Goal: Task Accomplishment & Management: Use online tool/utility

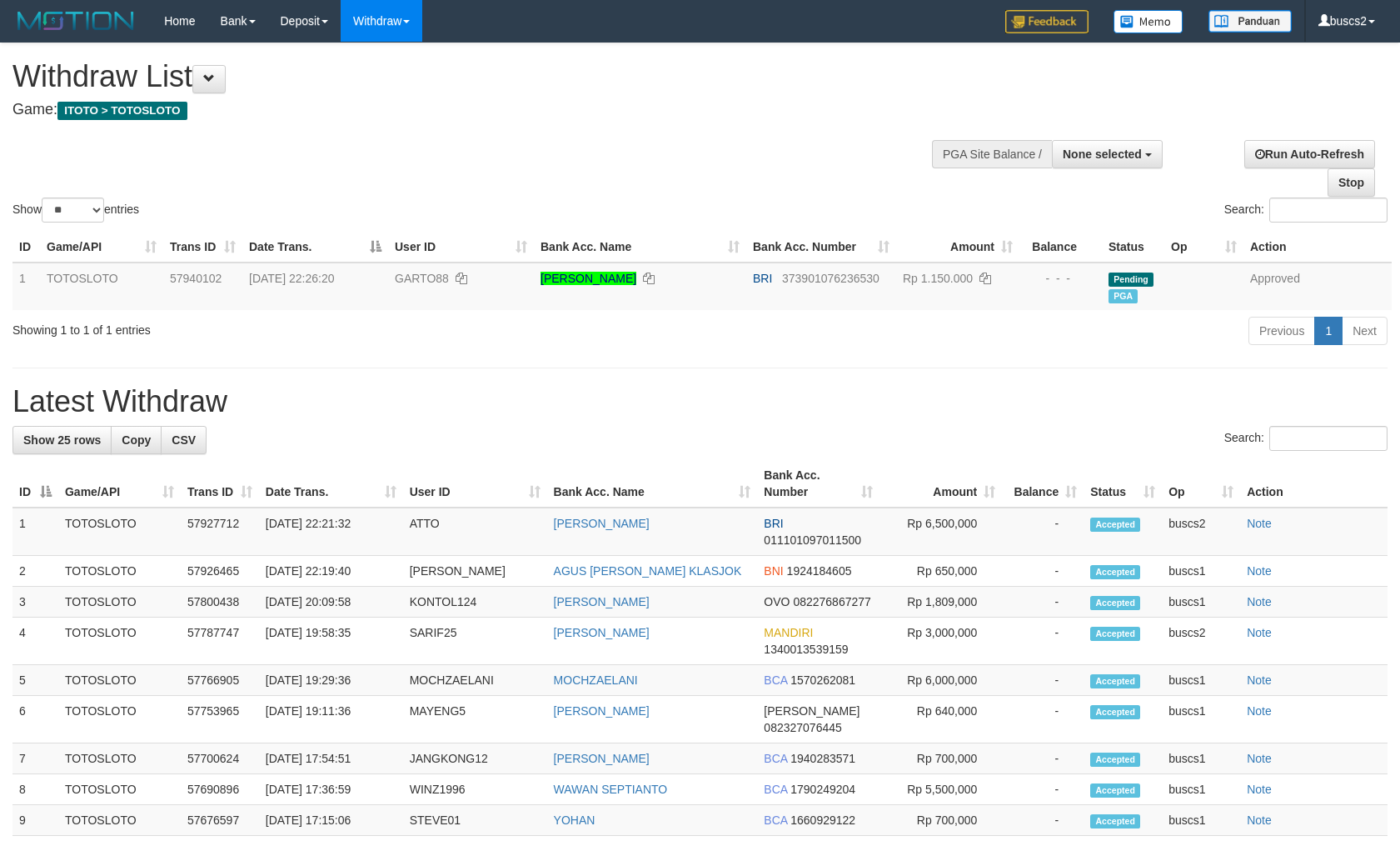
select select
select select "**"
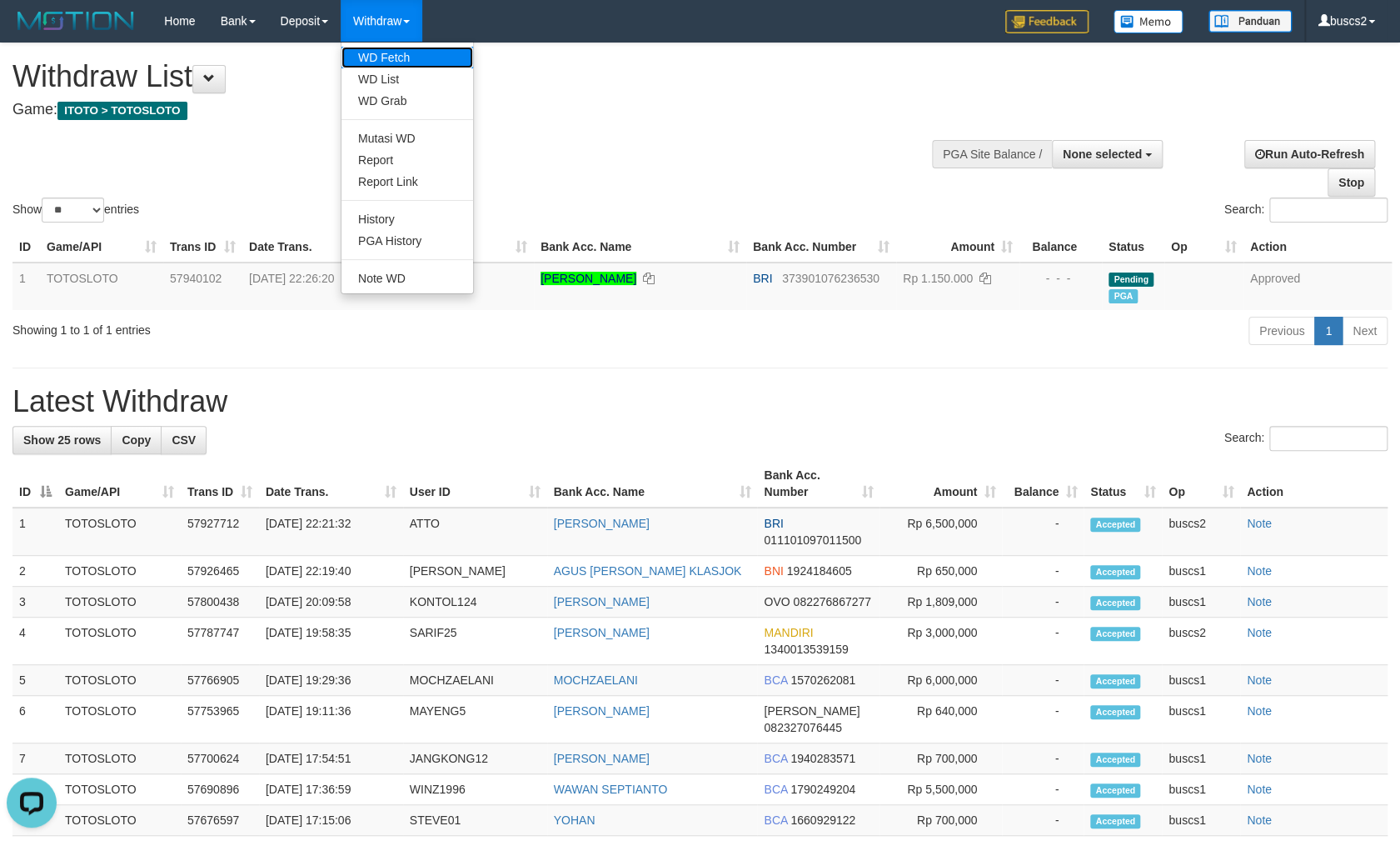
click at [398, 52] on link "WD Fetch" at bounding box center [407, 57] width 132 height 22
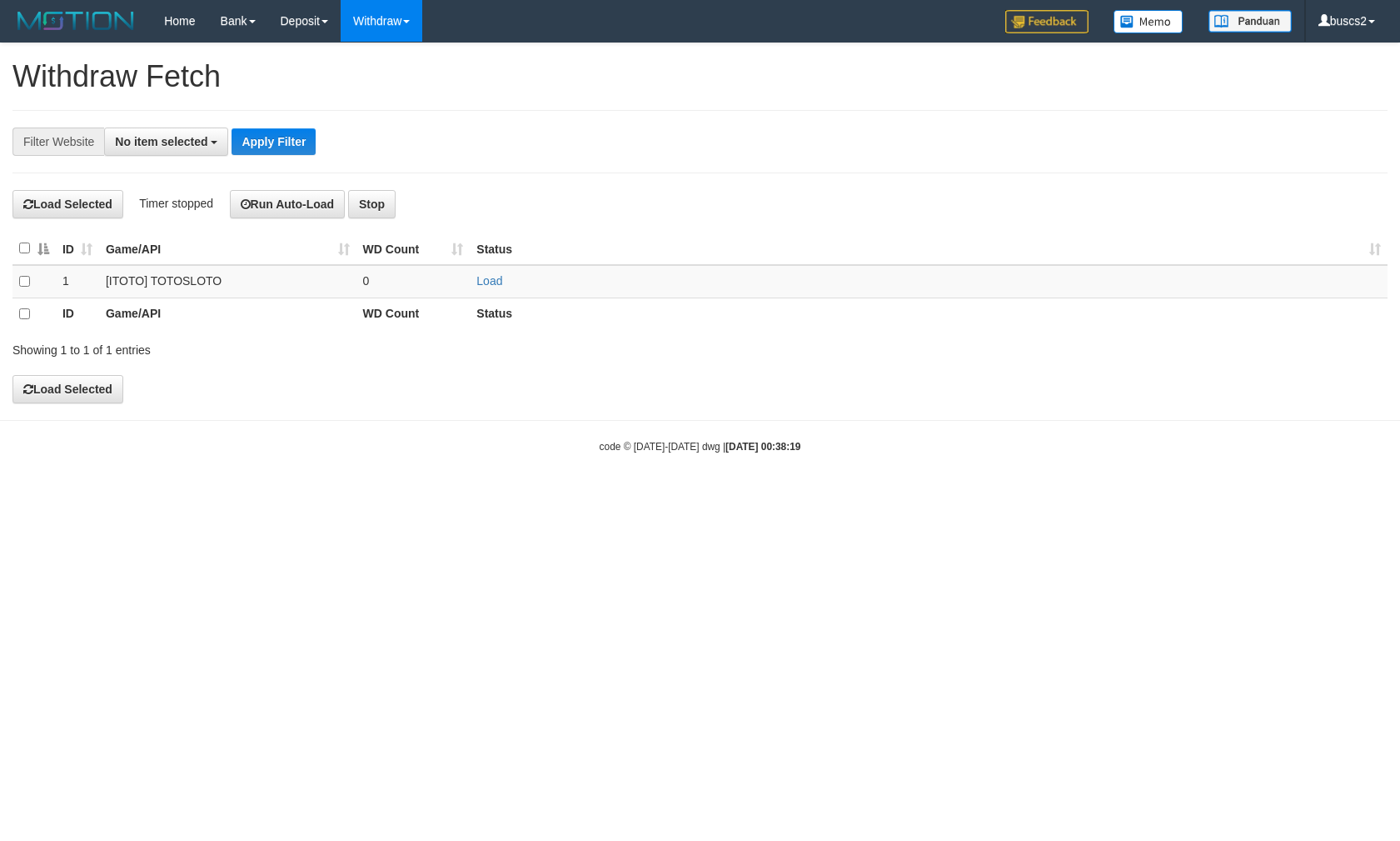
select select
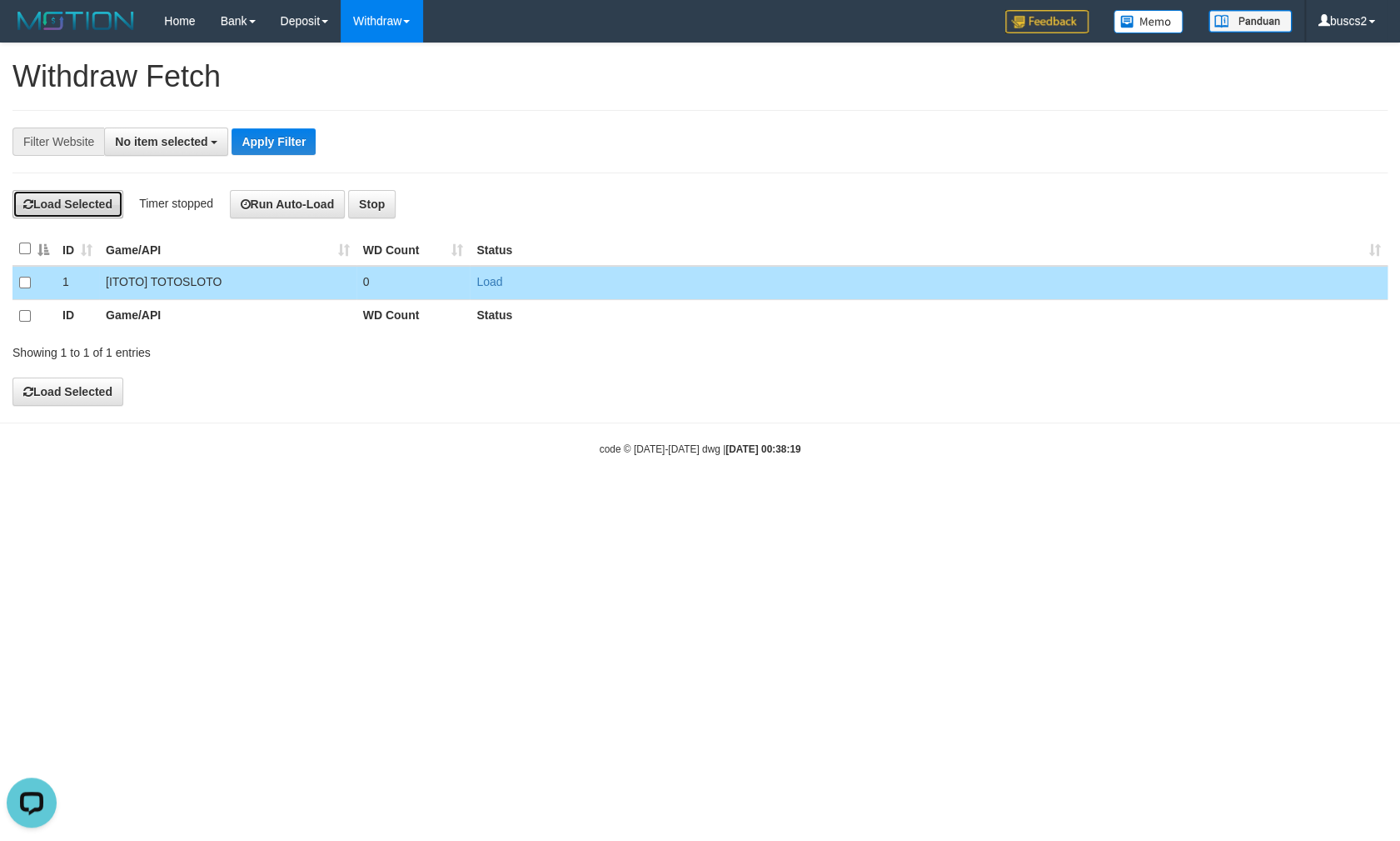
click at [104, 203] on button "Load Selected" at bounding box center [67, 204] width 111 height 28
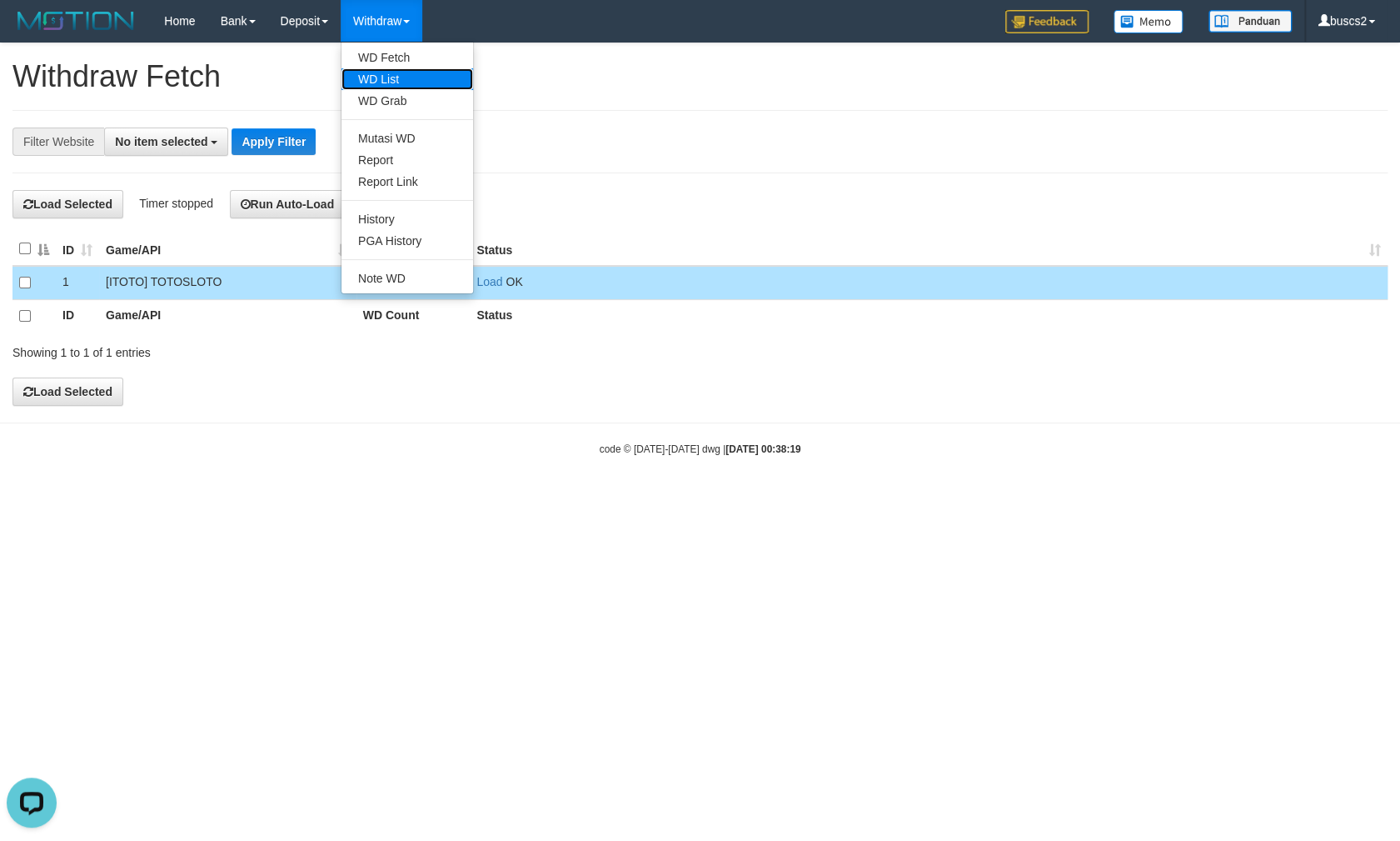
click at [390, 69] on link "WD List" at bounding box center [407, 79] width 132 height 22
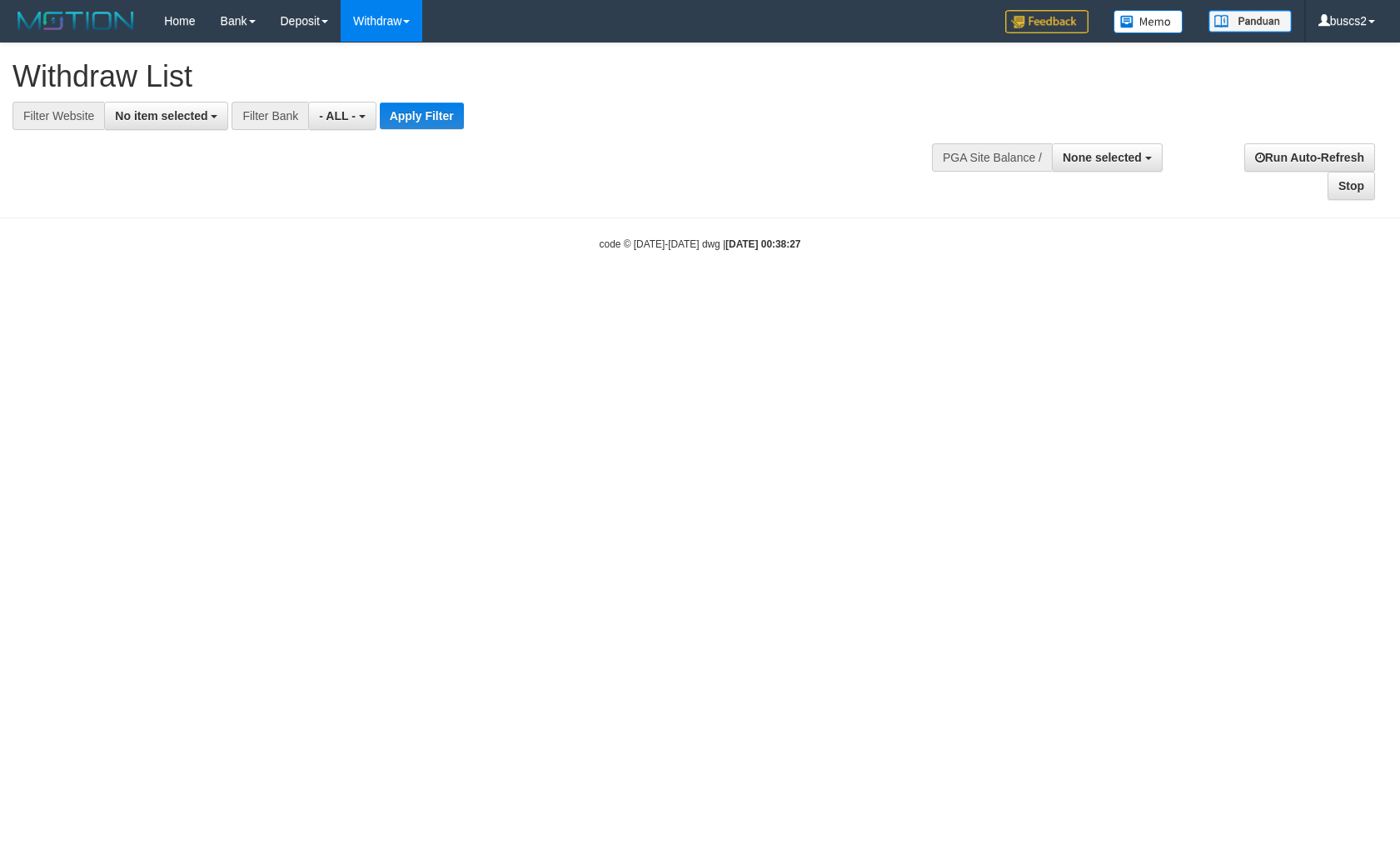
select select
click at [196, 118] on span "No item selected" at bounding box center [161, 115] width 93 height 13
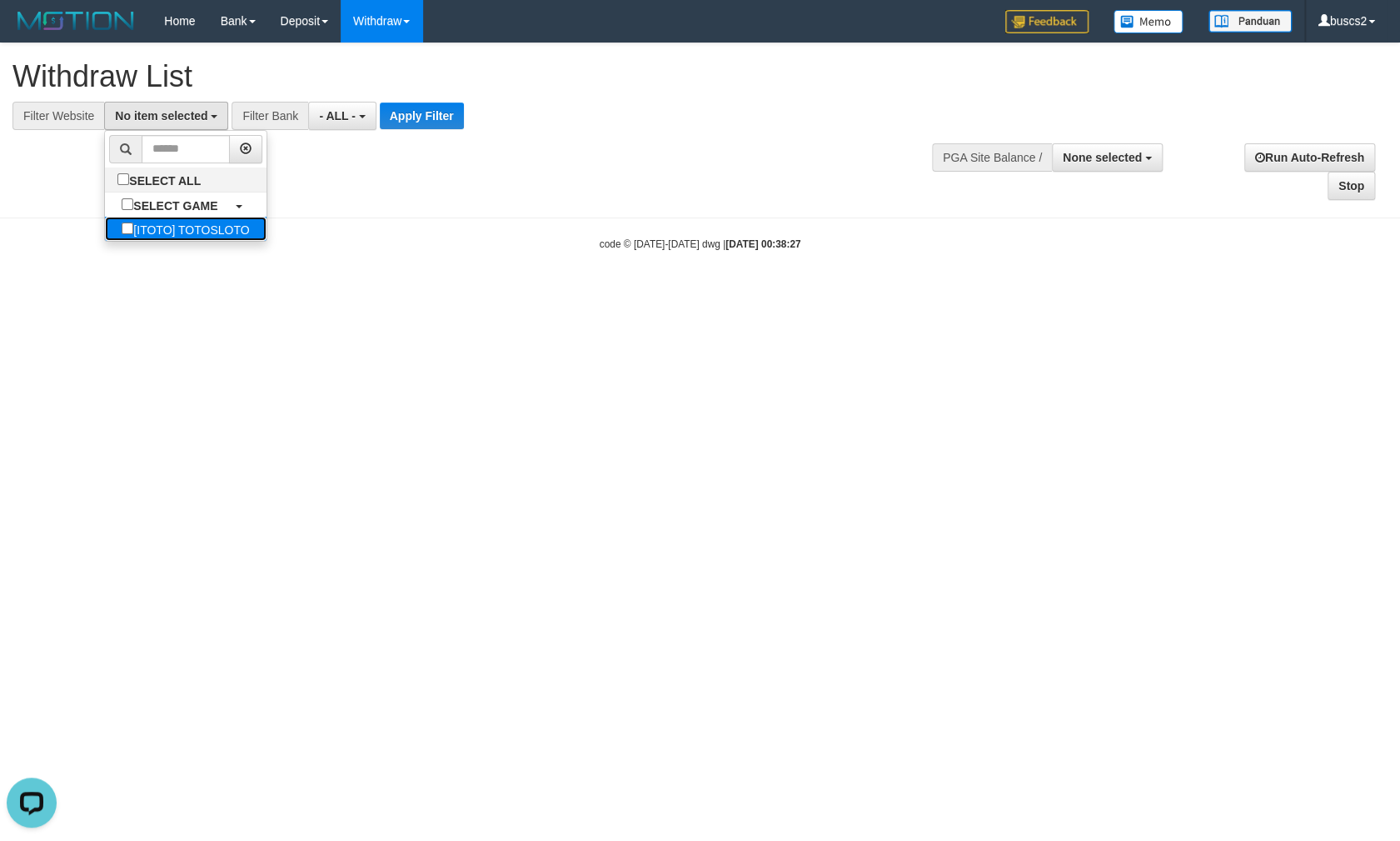
click at [138, 224] on label "[ITOTO] TOTOSLOTO" at bounding box center [185, 229] width 161 height 24
select select "****"
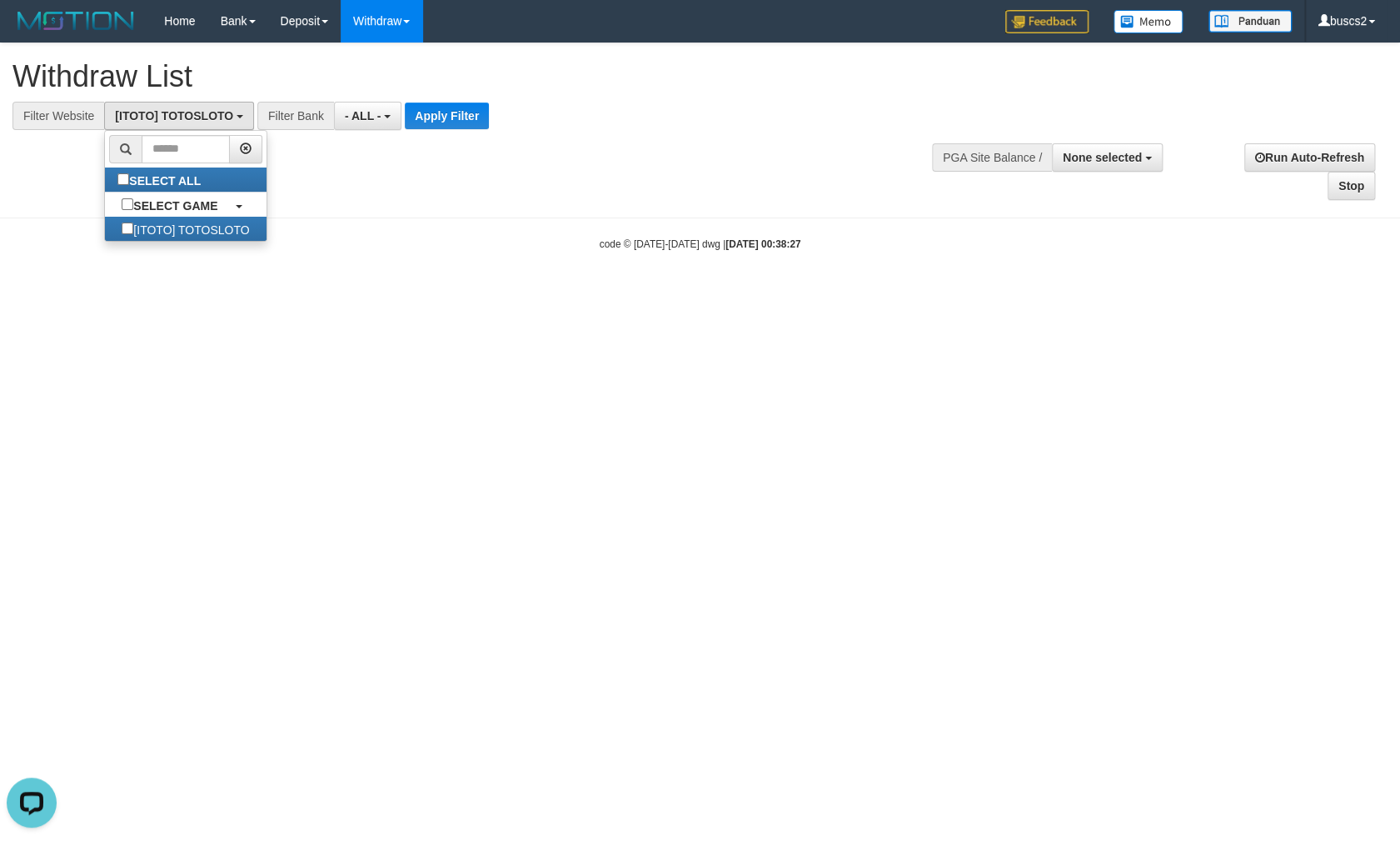
scroll to position [13, 0]
click at [454, 118] on button "Apply Filter" at bounding box center [447, 115] width 84 height 27
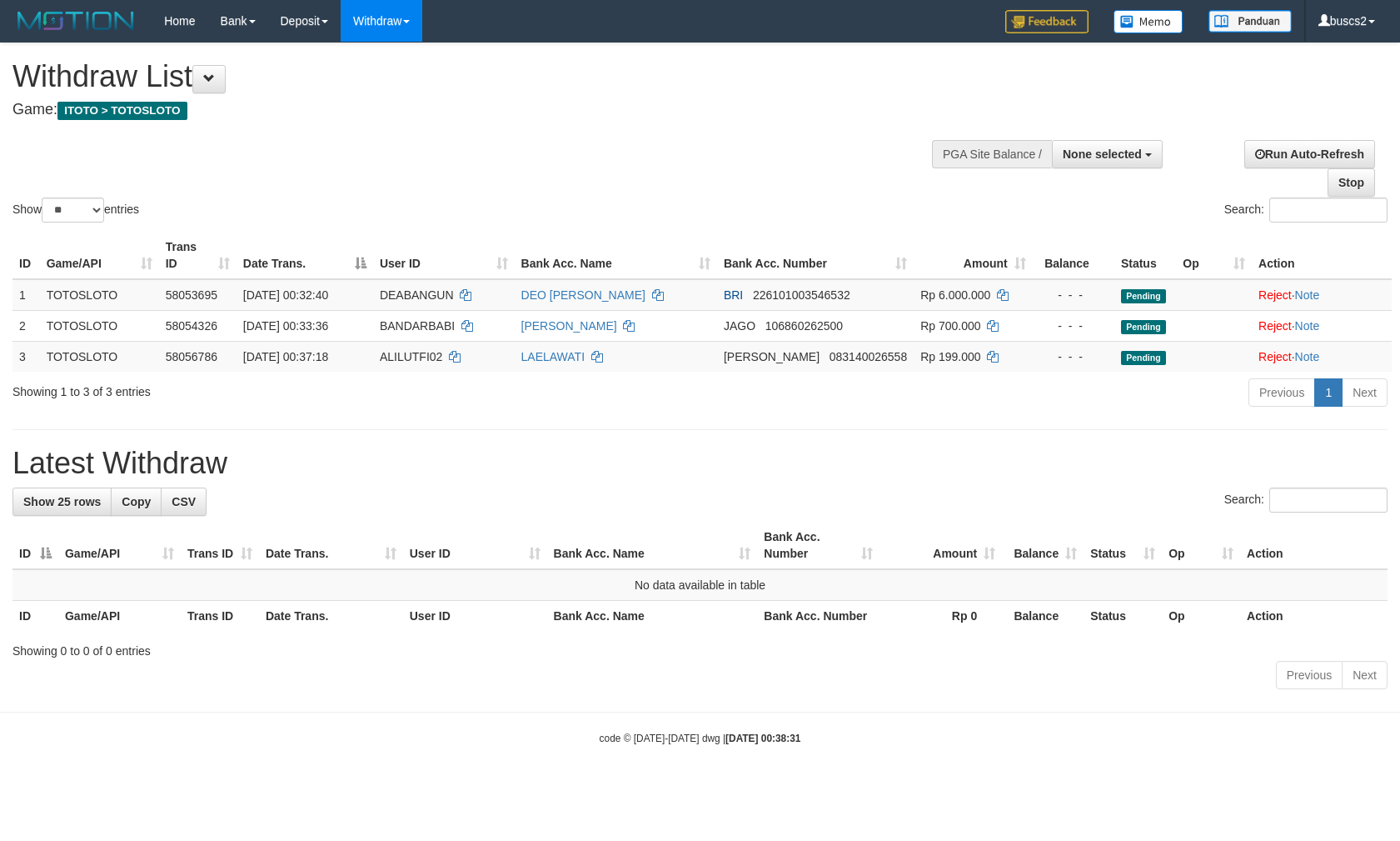
select select
select select "**"
click at [868, 453] on h1 "Latest Withdraw" at bounding box center [699, 463] width 1375 height 33
drag, startPoint x: 631, startPoint y: 423, endPoint x: 599, endPoint y: 402, distance: 38.3
click at [617, 422] on div "**********" at bounding box center [700, 369] width 1400 height 651
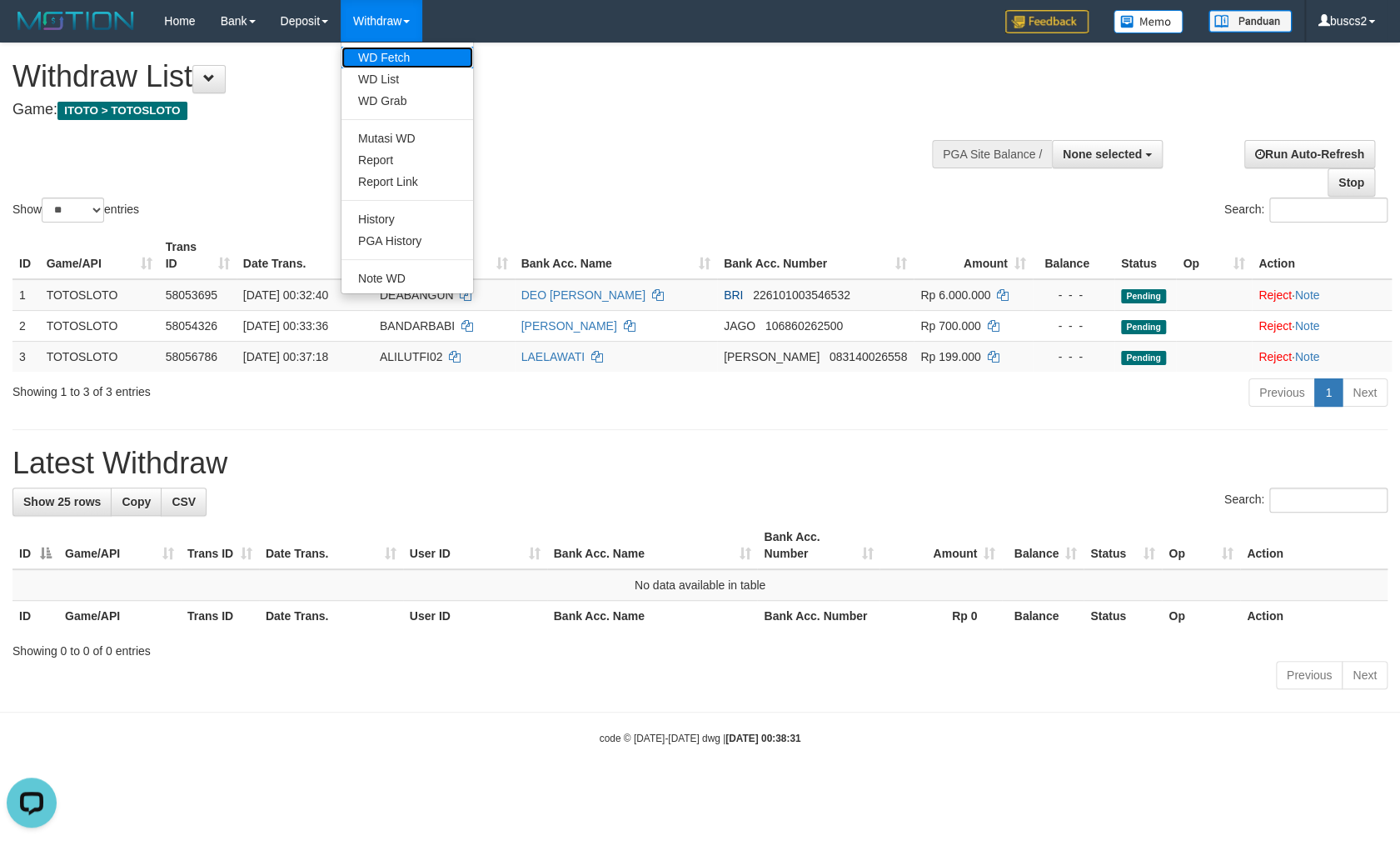
click at [404, 53] on link "WD Fetch" at bounding box center [407, 57] width 132 height 22
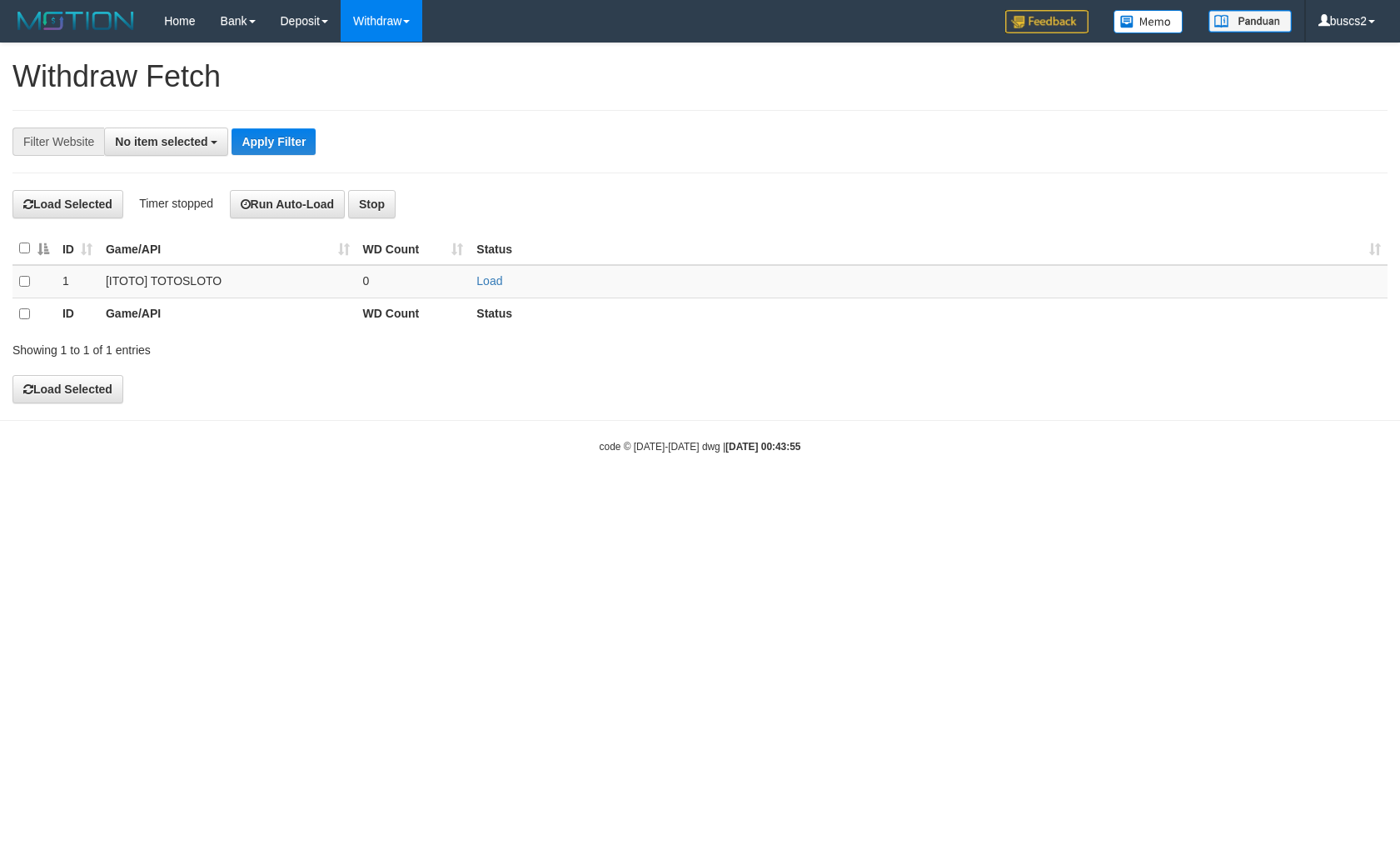
select select
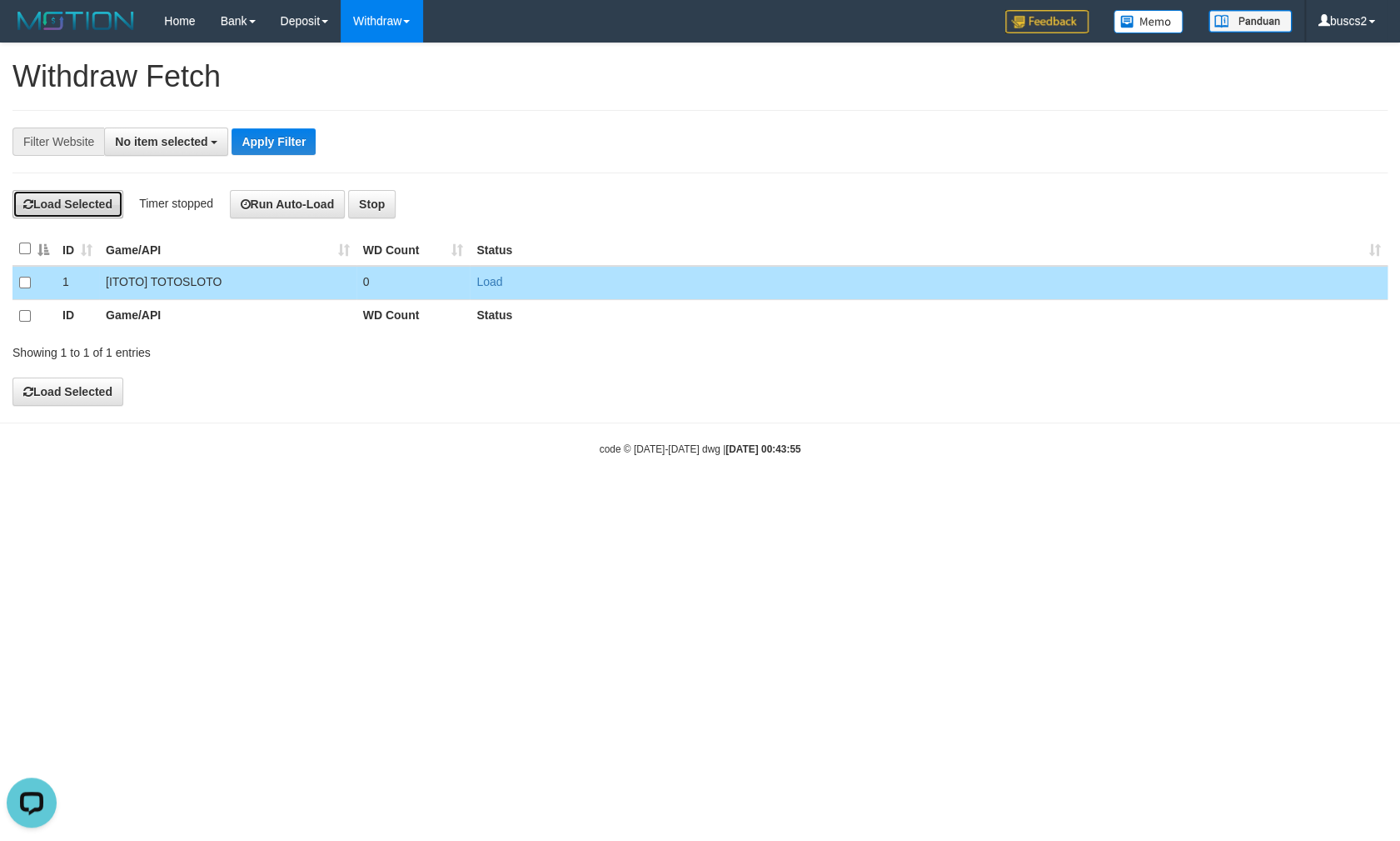
click at [64, 207] on button "Load Selected" at bounding box center [67, 204] width 111 height 28
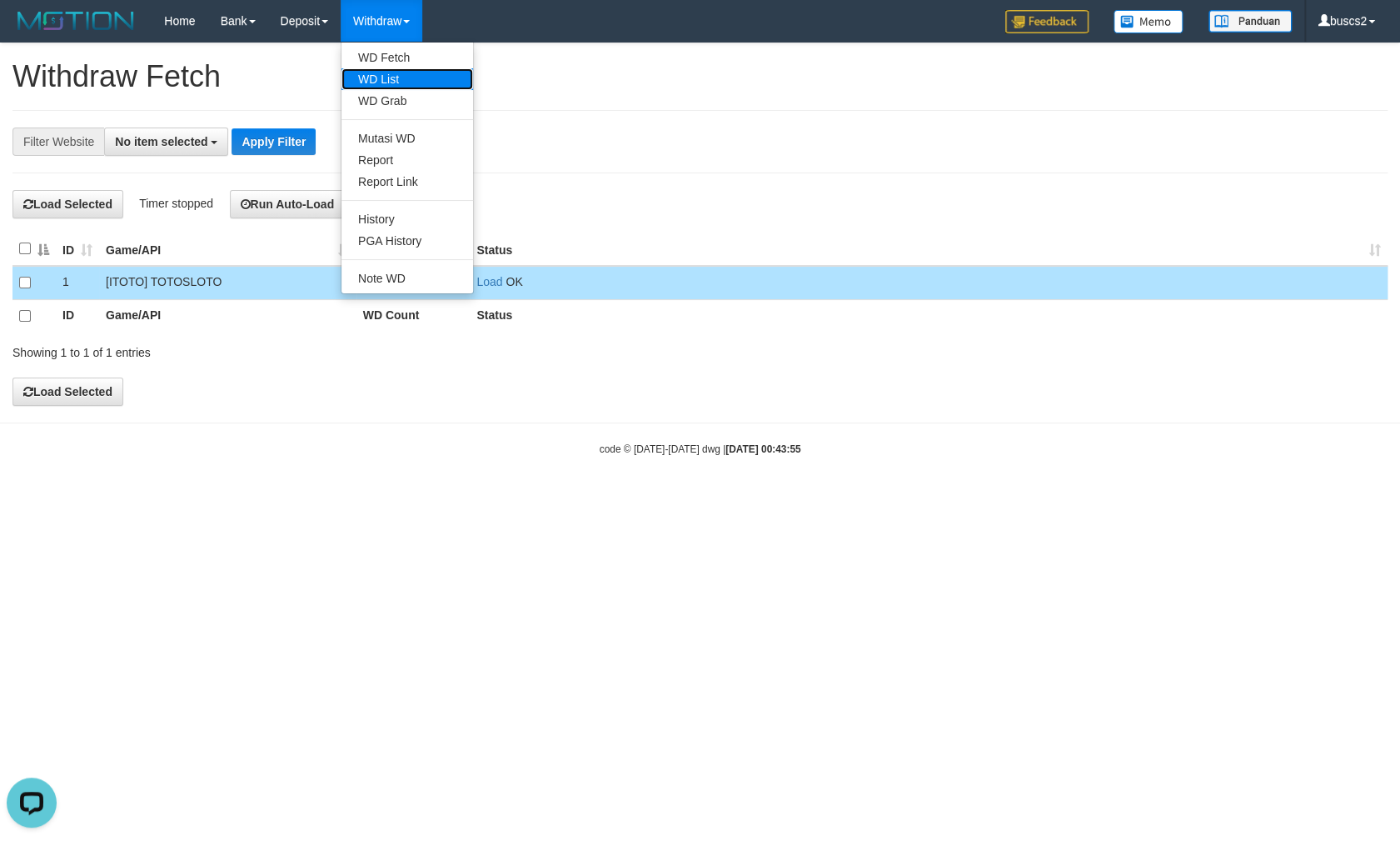
click at [396, 79] on link "WD List" at bounding box center [407, 79] width 132 height 22
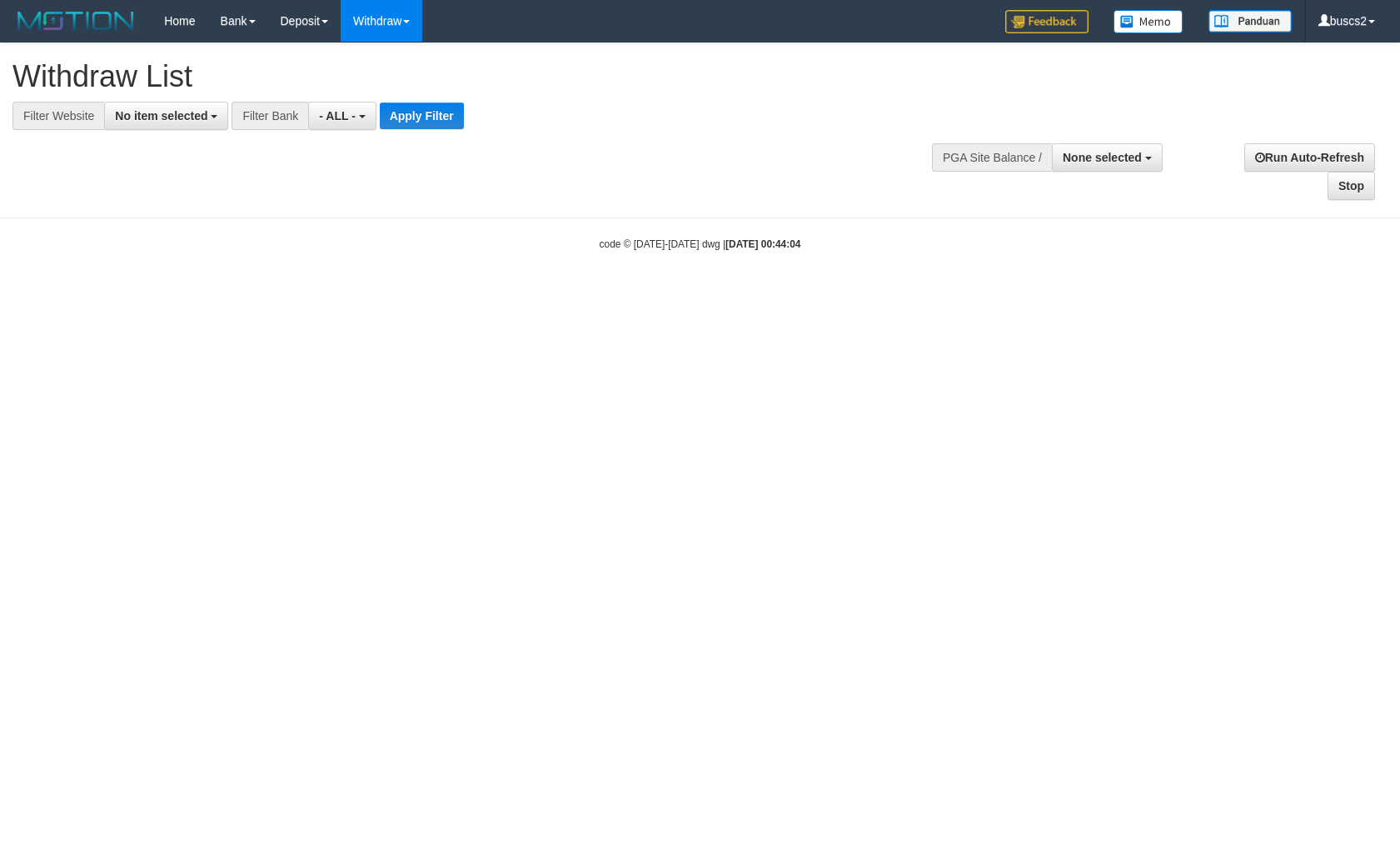
select select
click at [161, 119] on span "No item selected" at bounding box center [161, 115] width 93 height 13
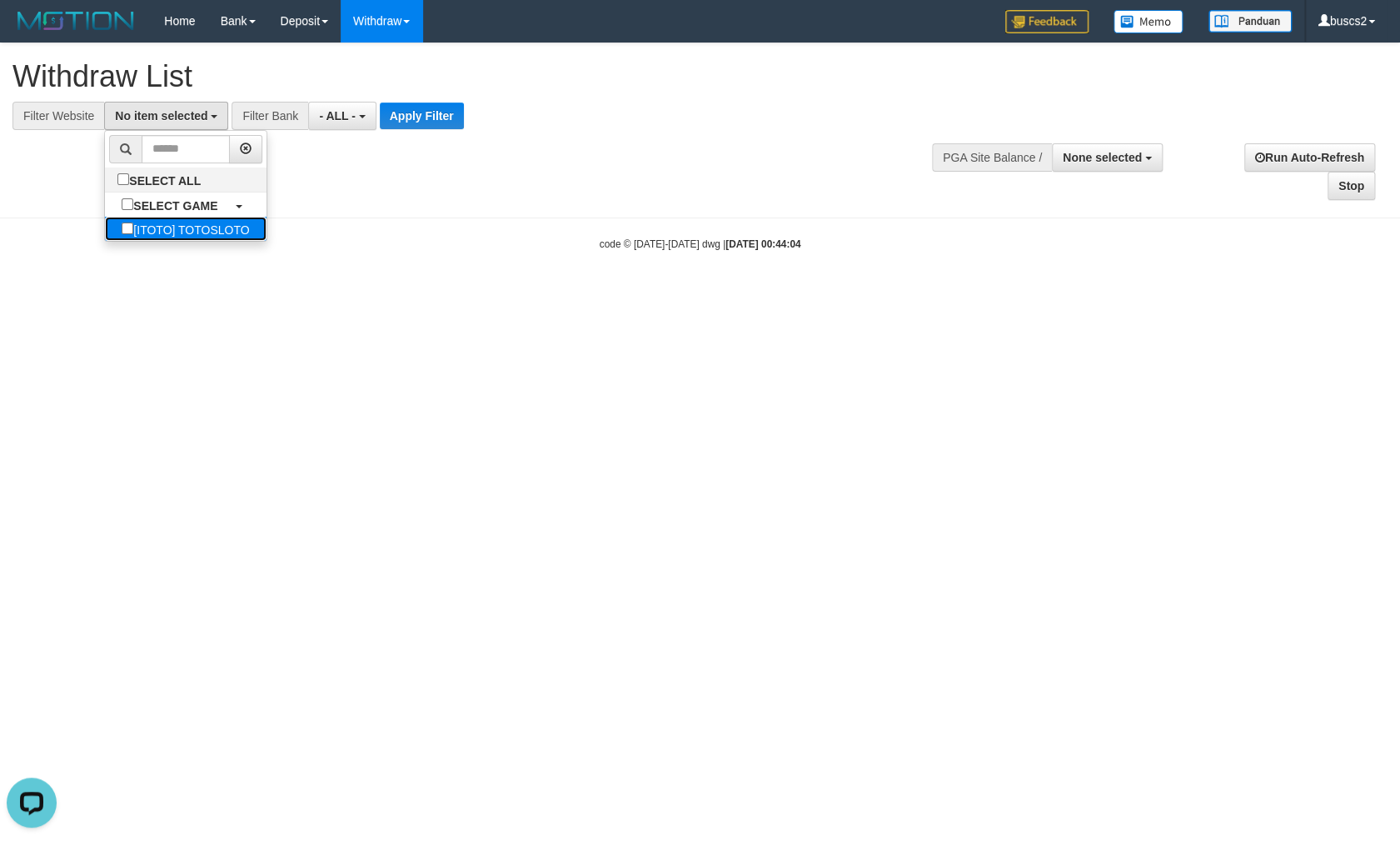
click at [157, 233] on label "[ITOTO] TOTOSLOTO" at bounding box center [185, 229] width 161 height 24
select select "****"
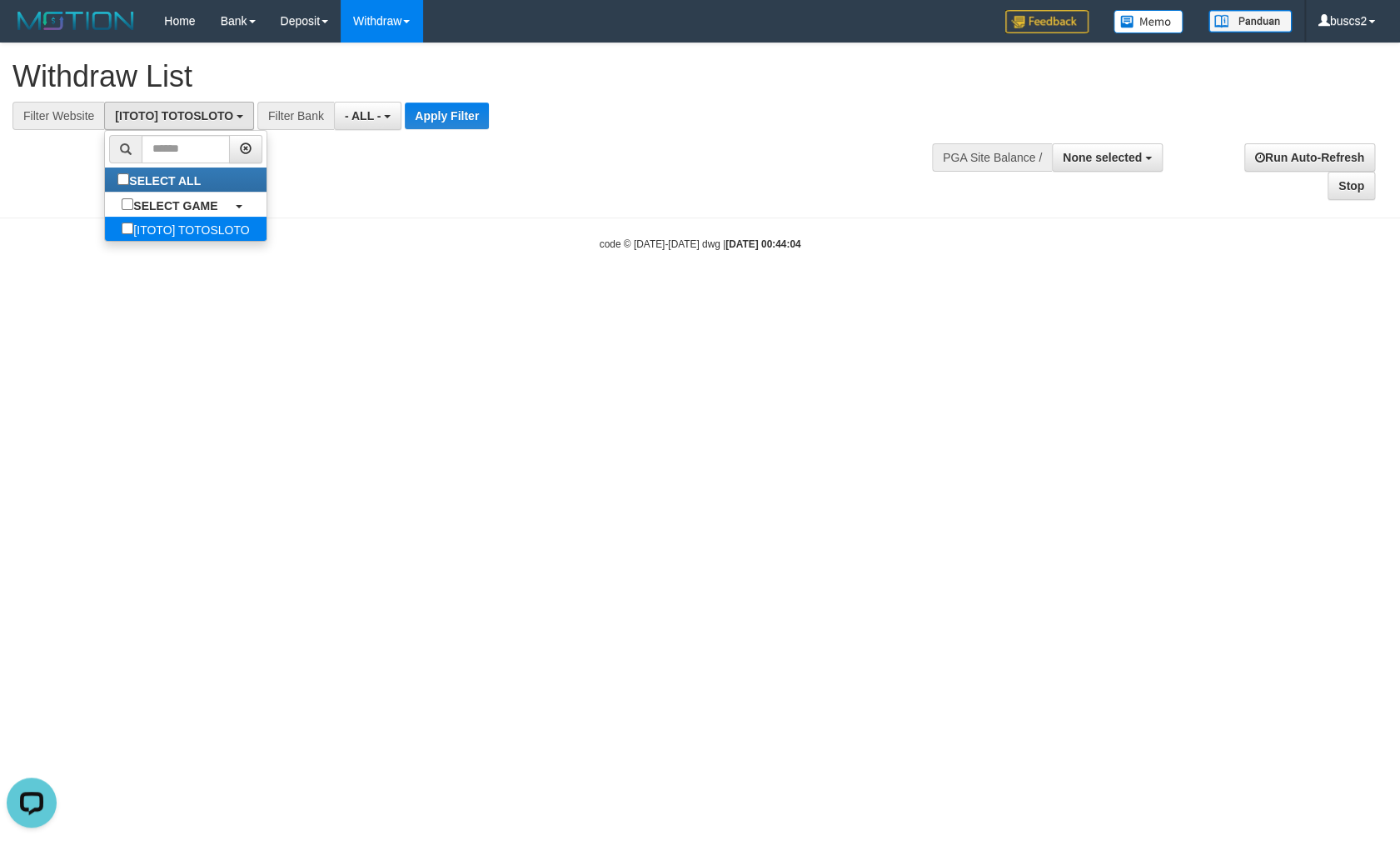
scroll to position [13, 0]
click at [447, 115] on button "Apply Filter" at bounding box center [447, 115] width 84 height 27
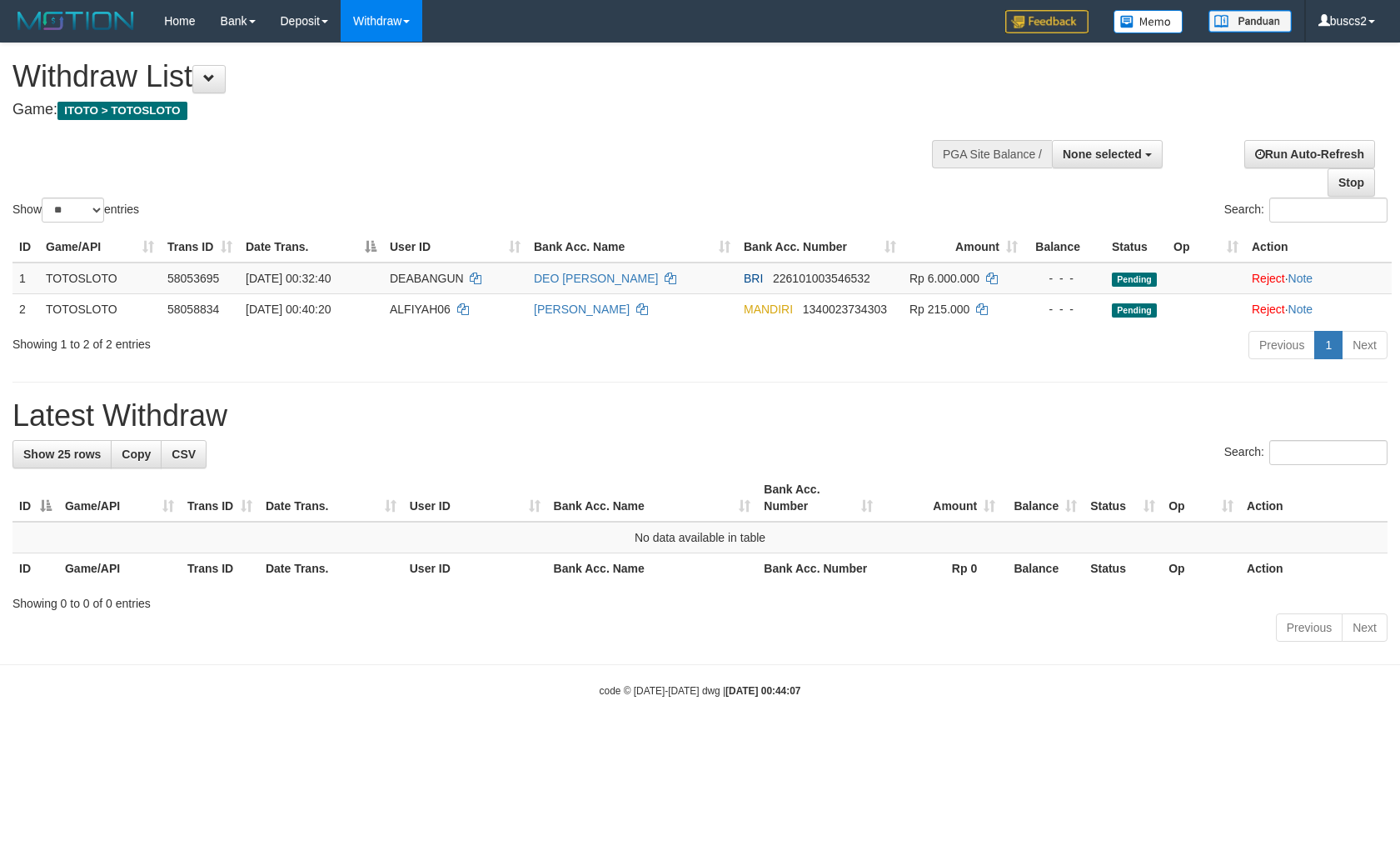
select select
select select "**"
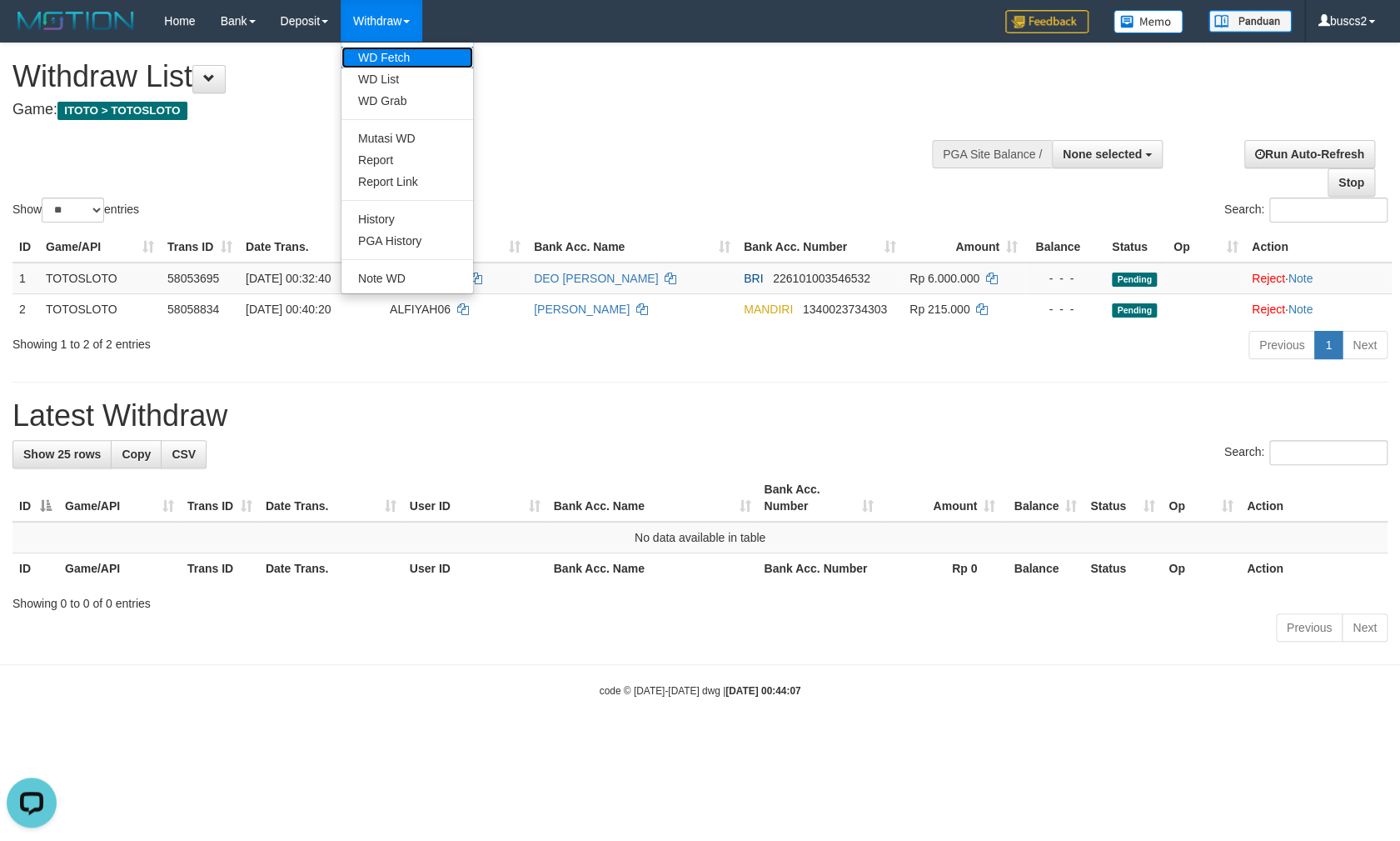
click at [415, 54] on link "WD Fetch" at bounding box center [407, 57] width 132 height 22
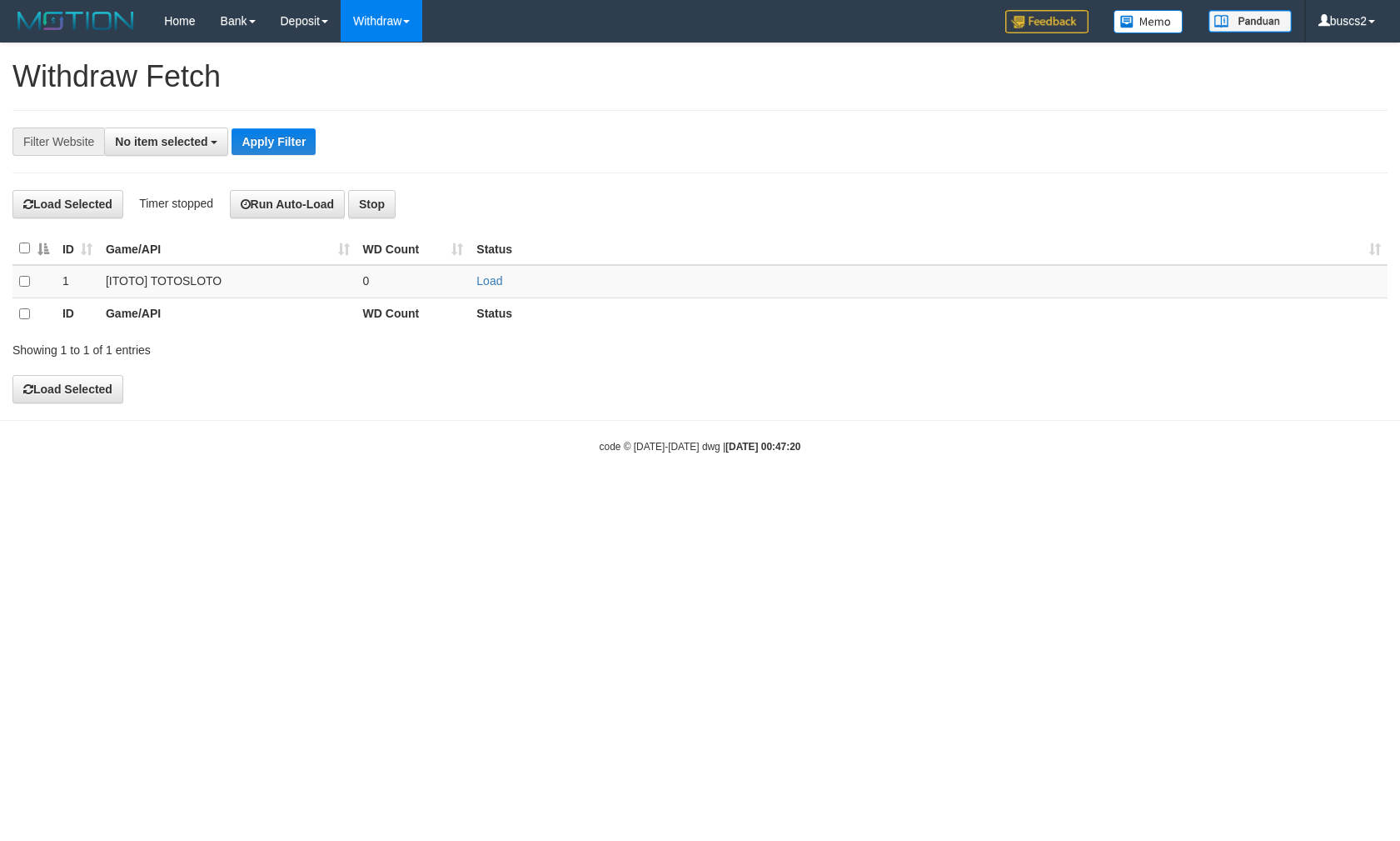
select select
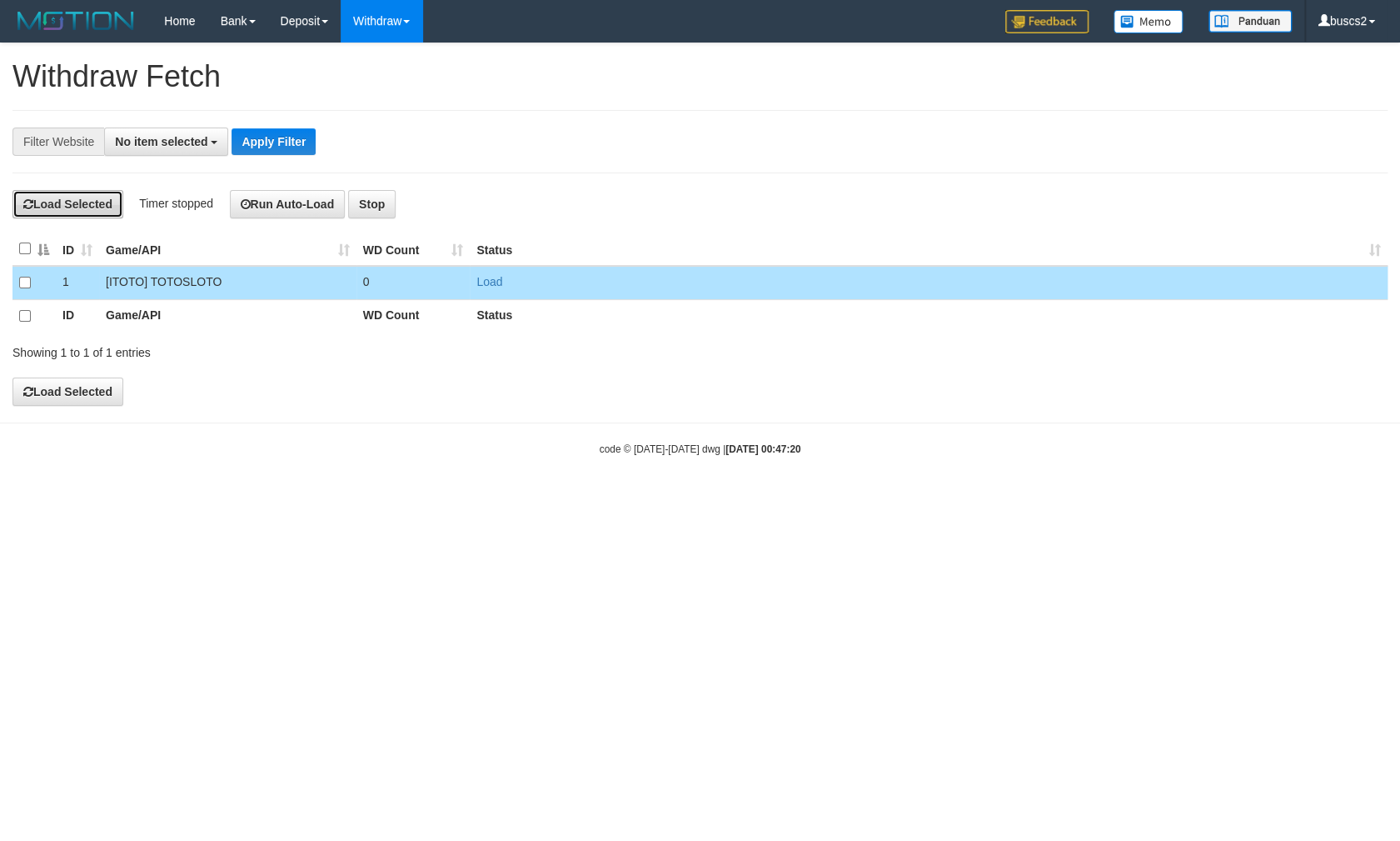
click at [68, 208] on button "Load Selected" at bounding box center [67, 204] width 111 height 28
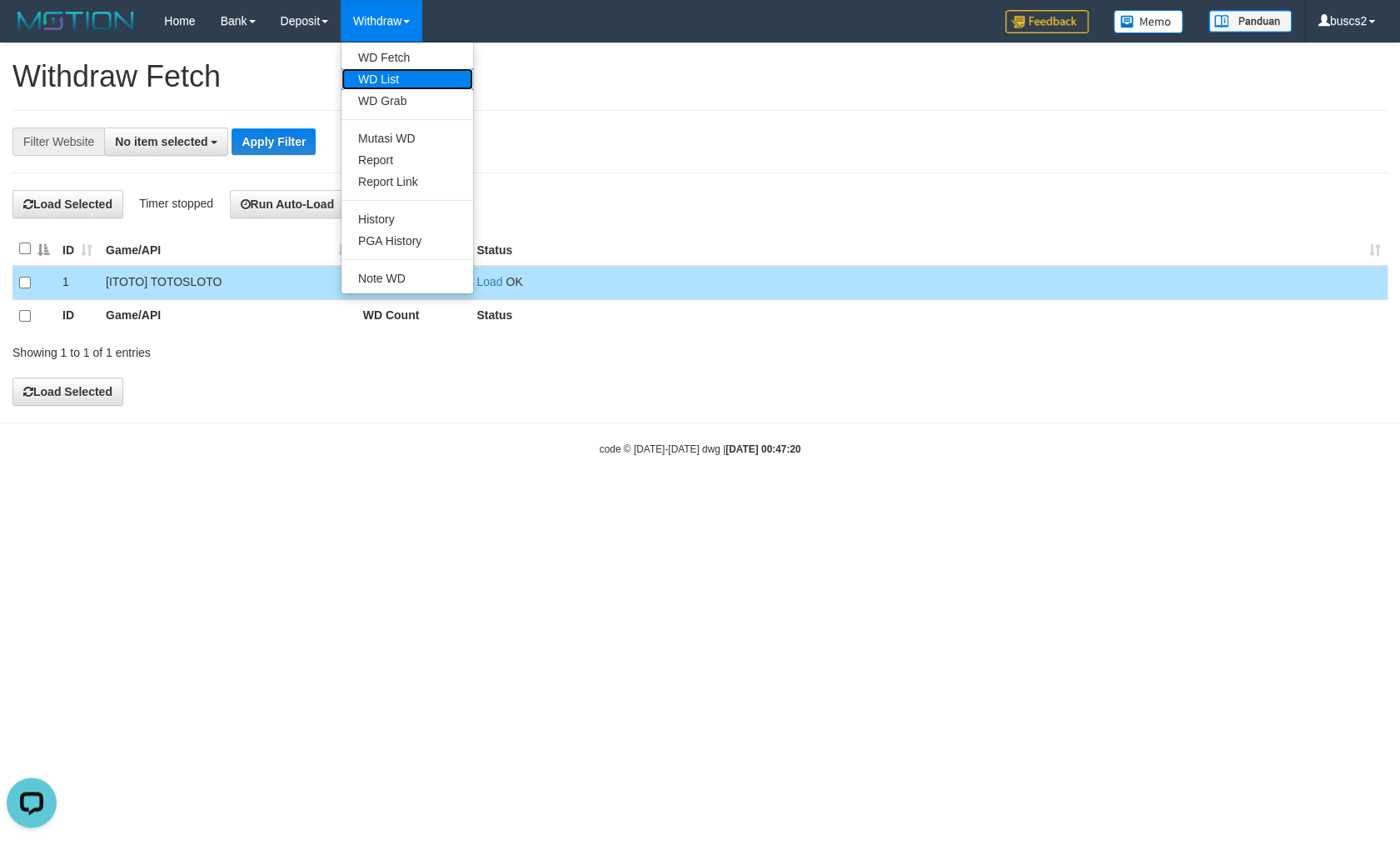
click at [394, 70] on link "WD List" at bounding box center [407, 79] width 132 height 22
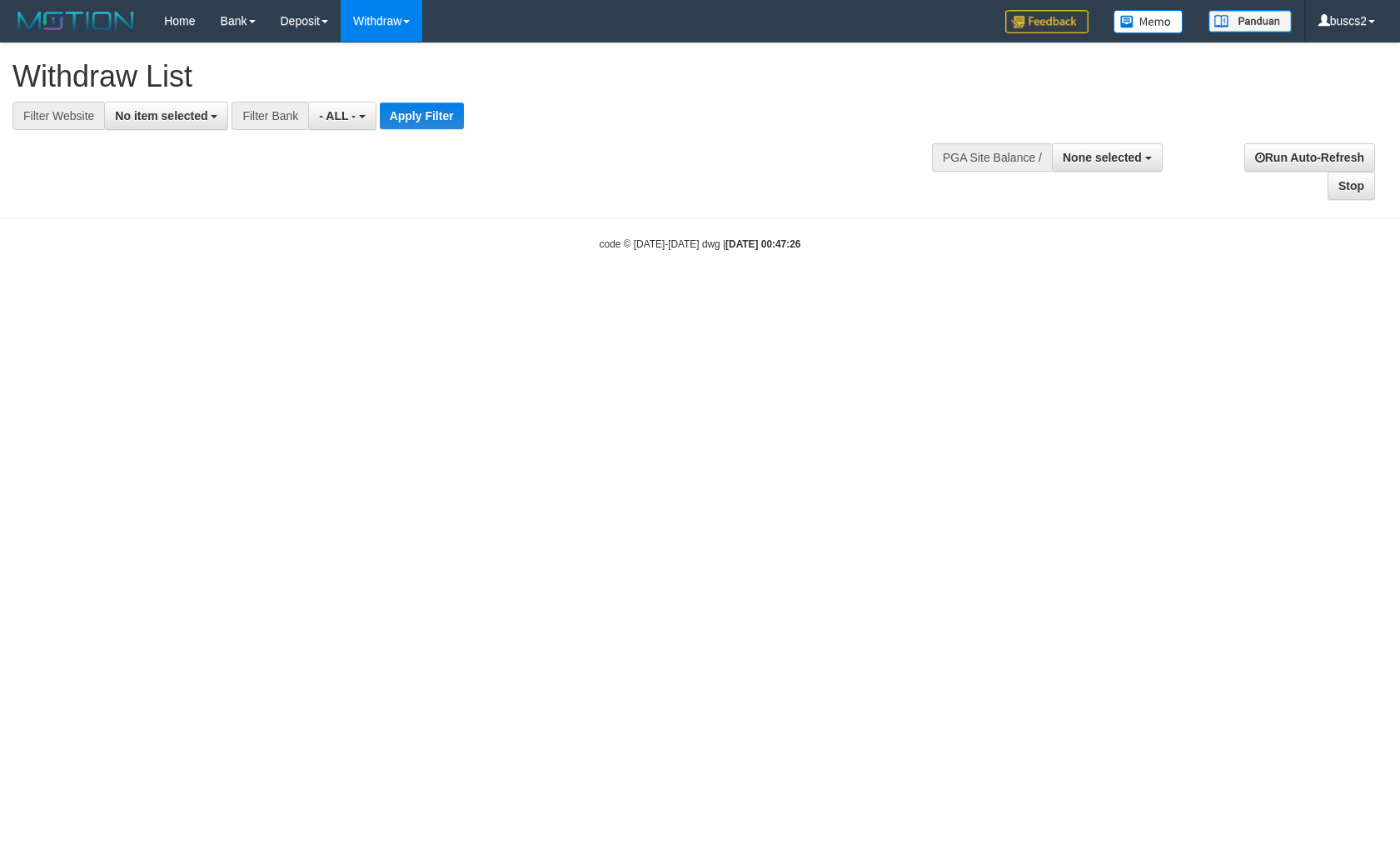
select select
click at [173, 113] on span "No item selected" at bounding box center [161, 115] width 93 height 13
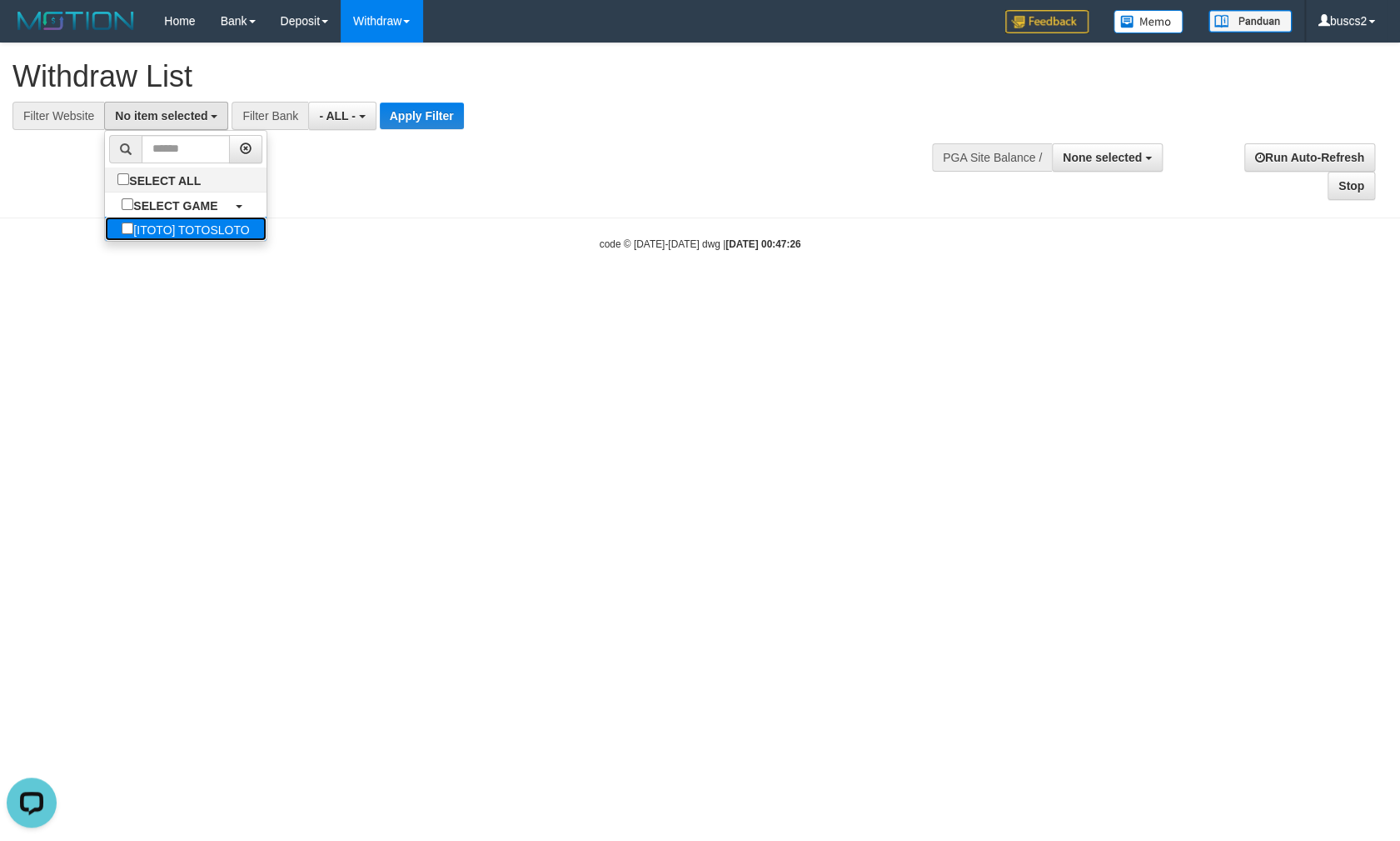
click at [140, 231] on label "[ITOTO] TOTOSLOTO" at bounding box center [185, 229] width 161 height 24
select select "****"
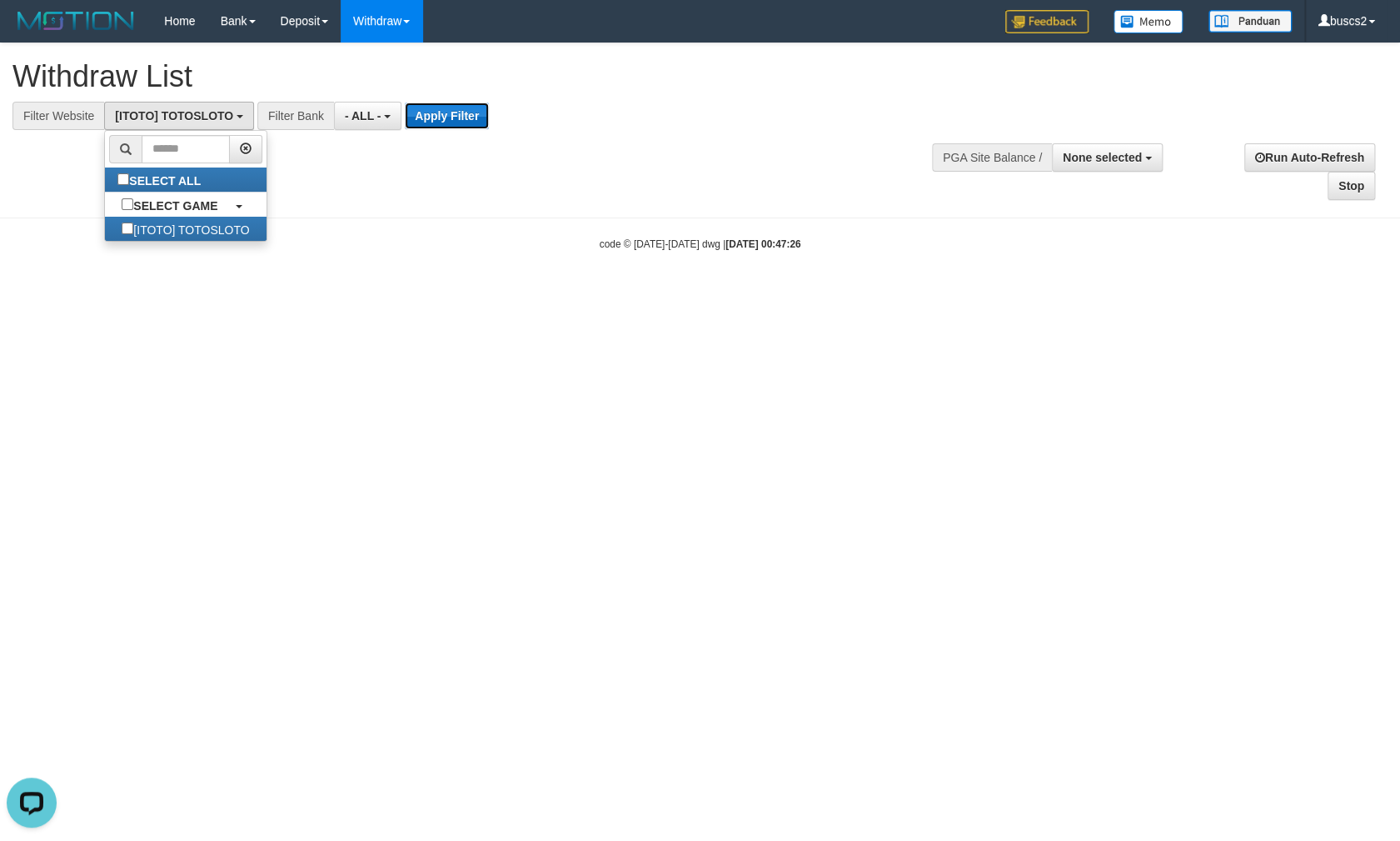
click at [449, 110] on button "Apply Filter" at bounding box center [447, 115] width 84 height 27
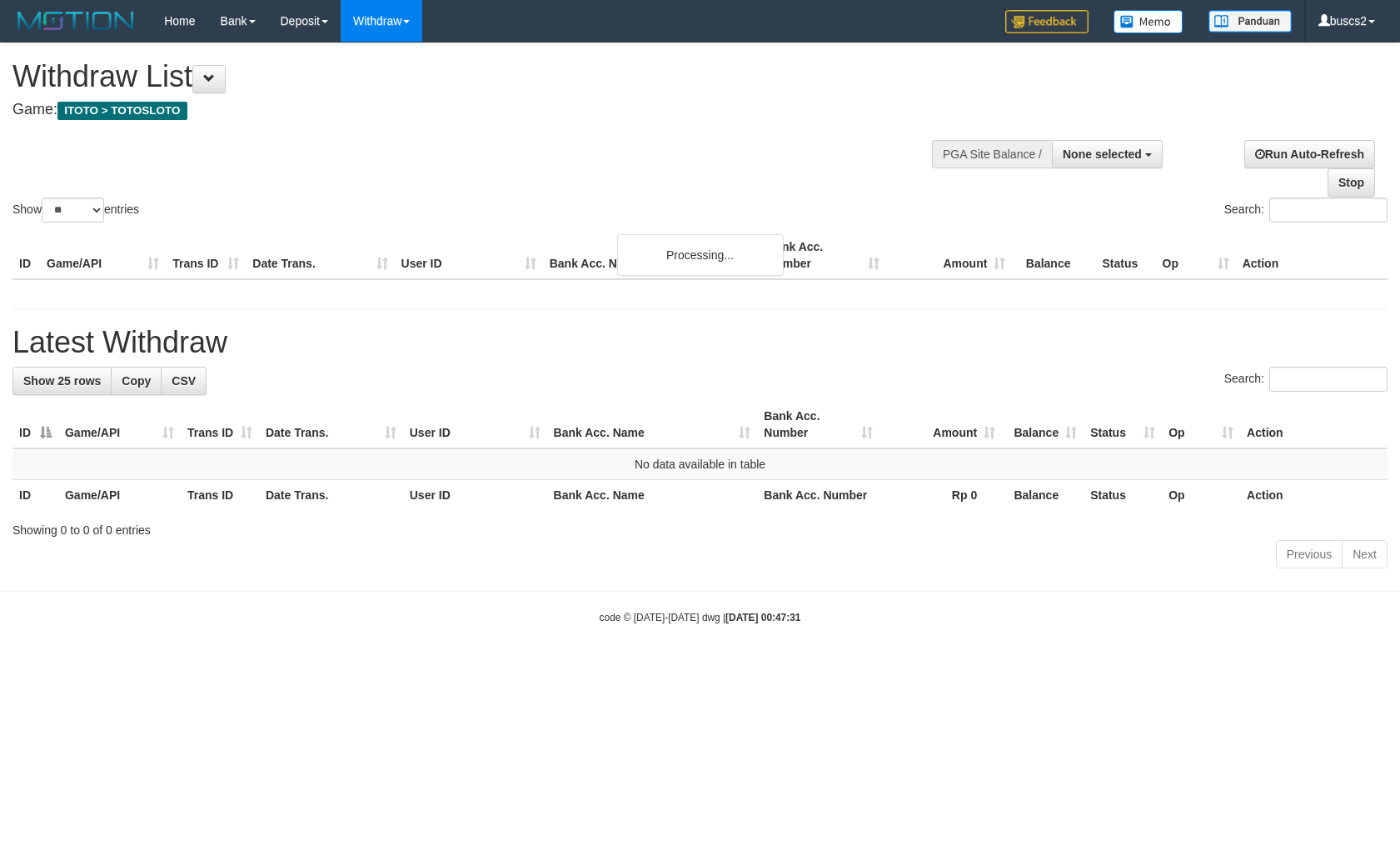
select select
select select "**"
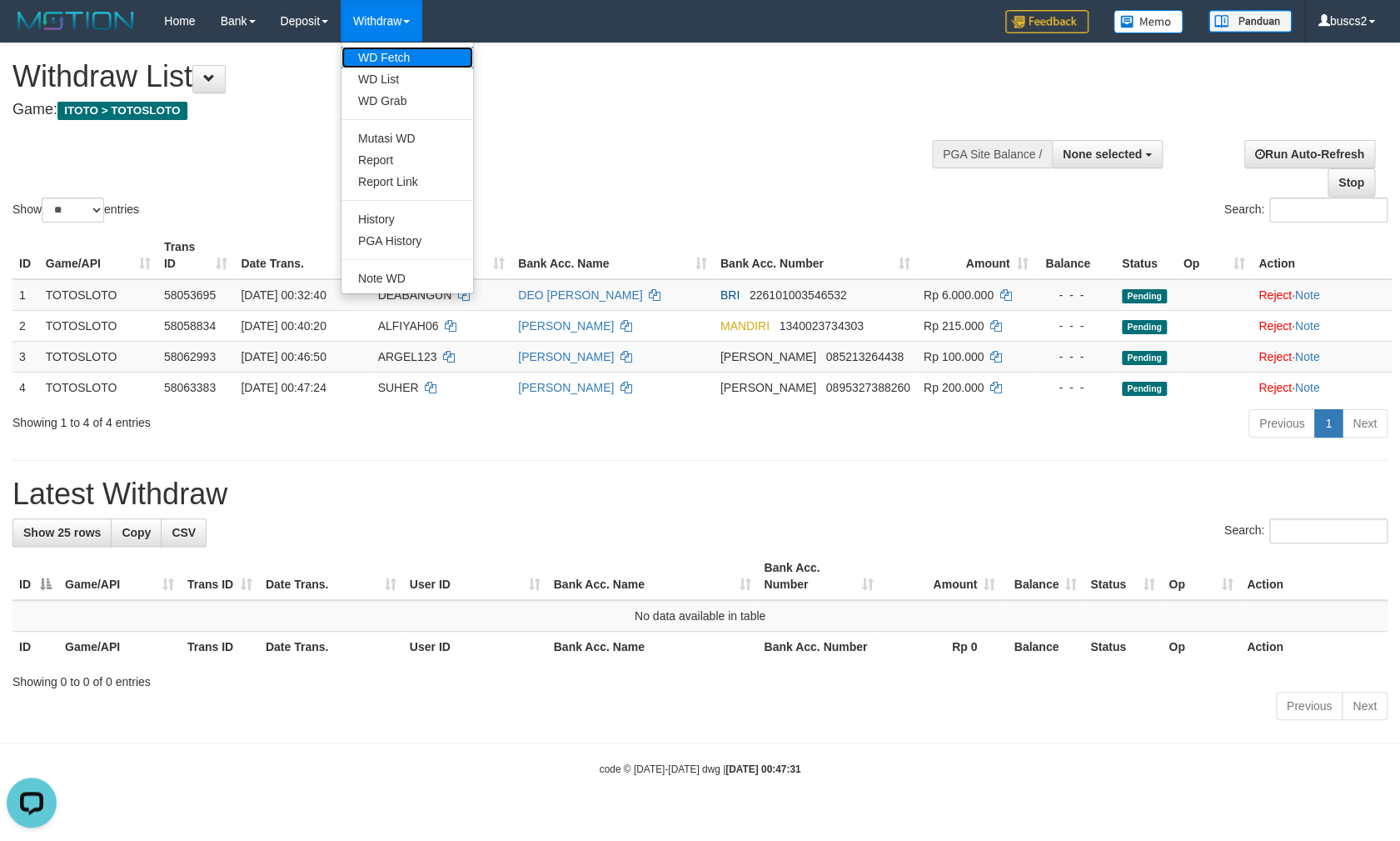
click at [391, 49] on link "WD Fetch" at bounding box center [407, 57] width 132 height 22
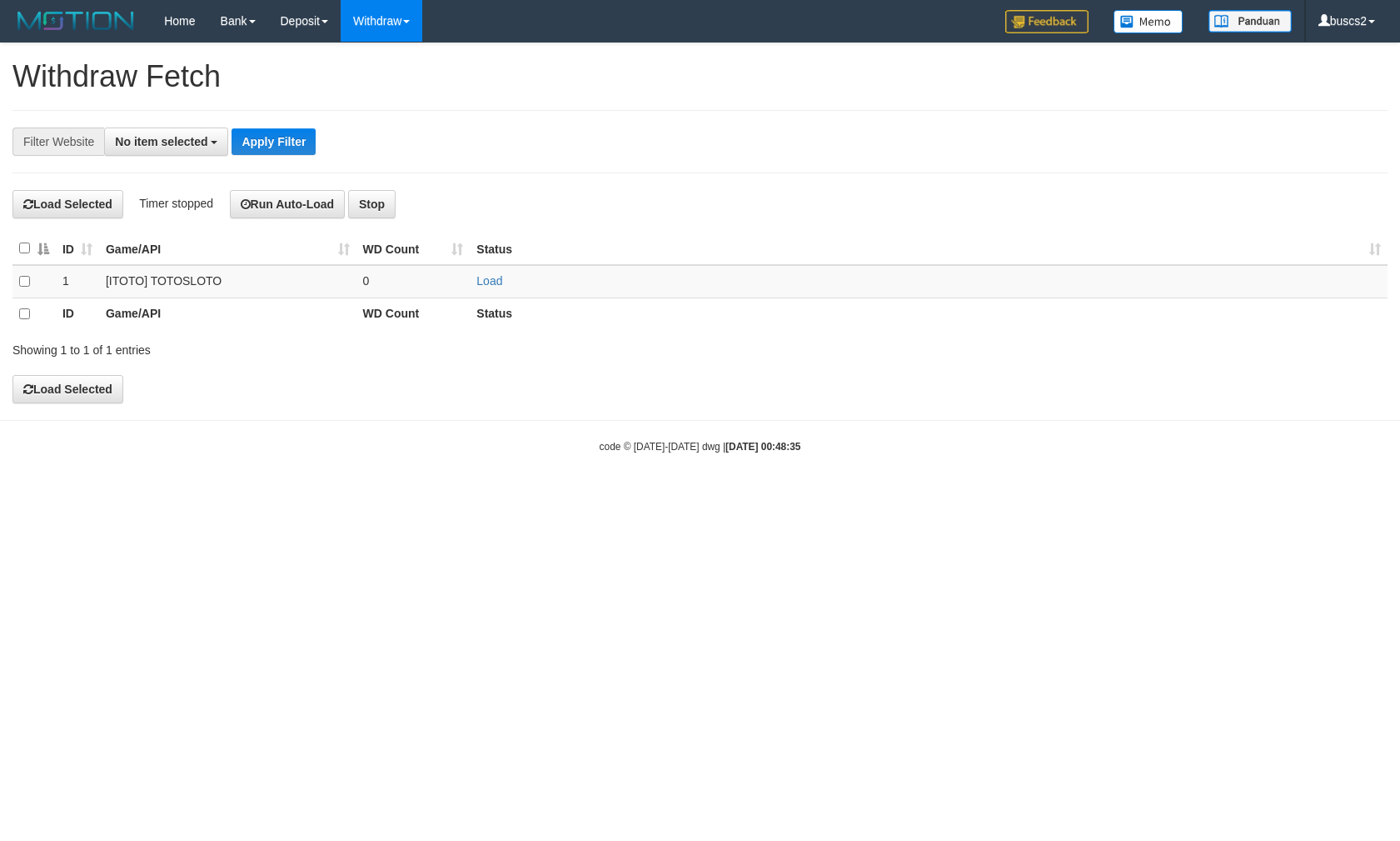
select select
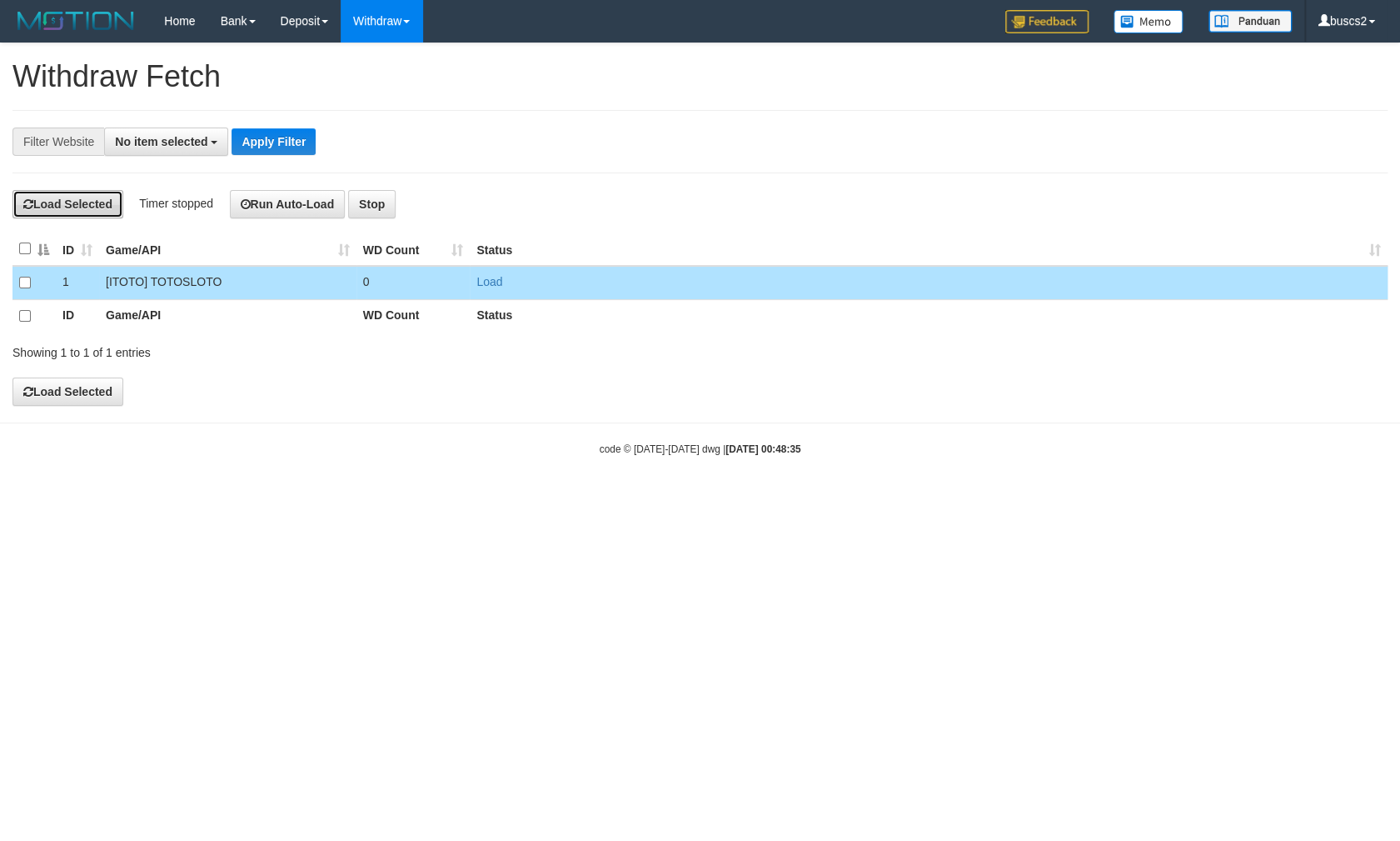
click at [65, 202] on button "Load Selected" at bounding box center [67, 204] width 111 height 28
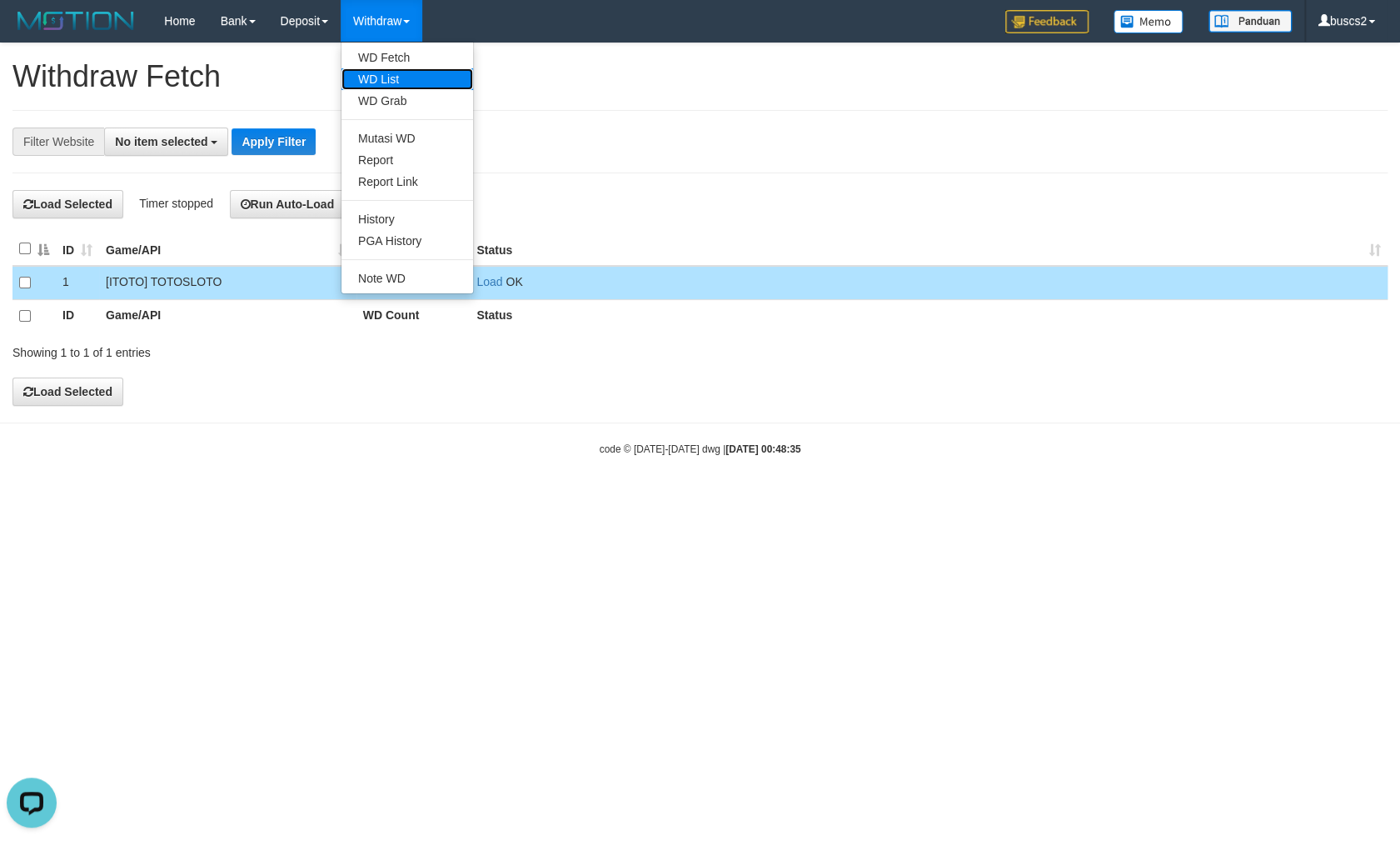
click at [411, 79] on link "WD List" at bounding box center [407, 79] width 132 height 22
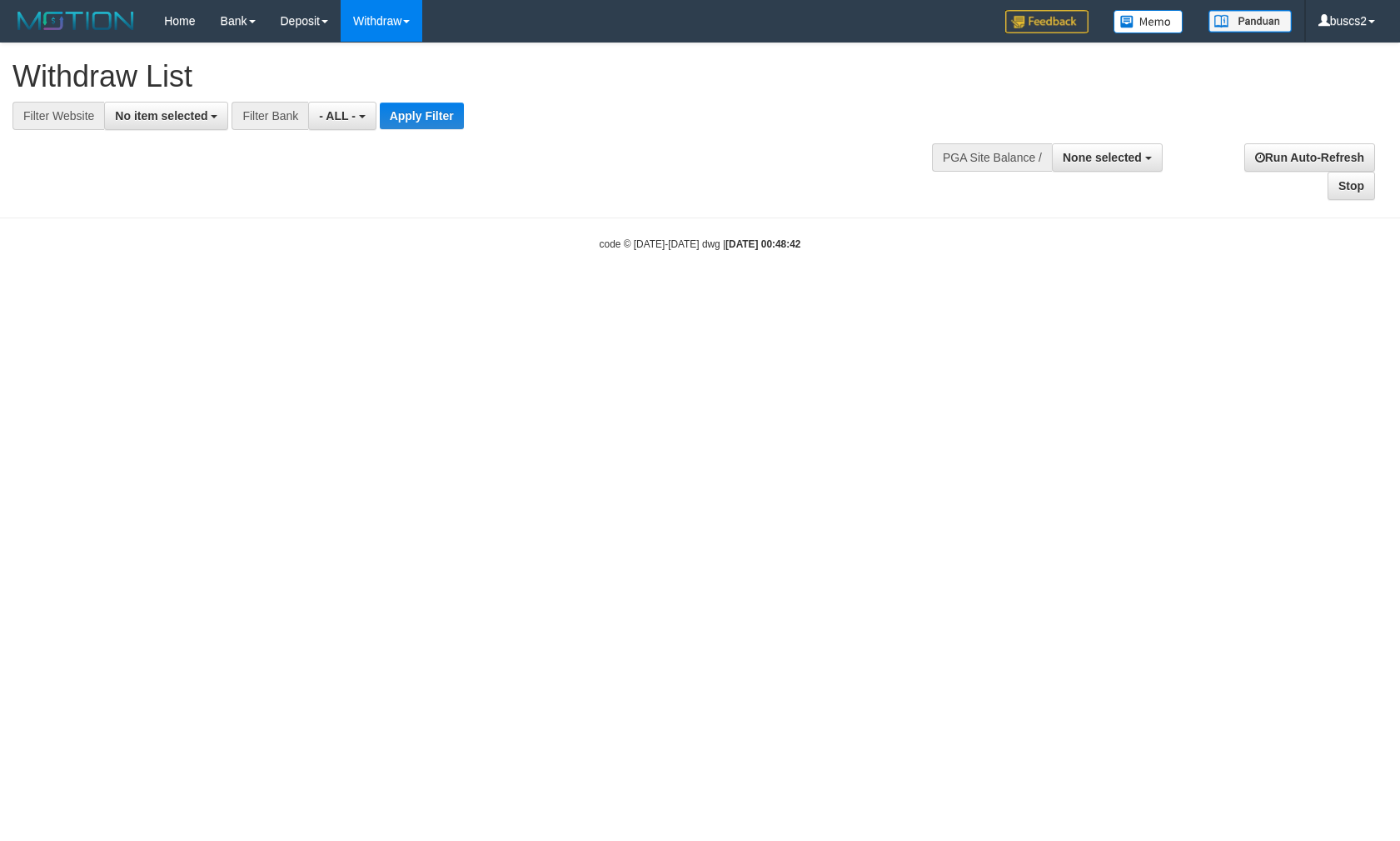
select select
click at [141, 117] on span "No item selected" at bounding box center [161, 115] width 93 height 13
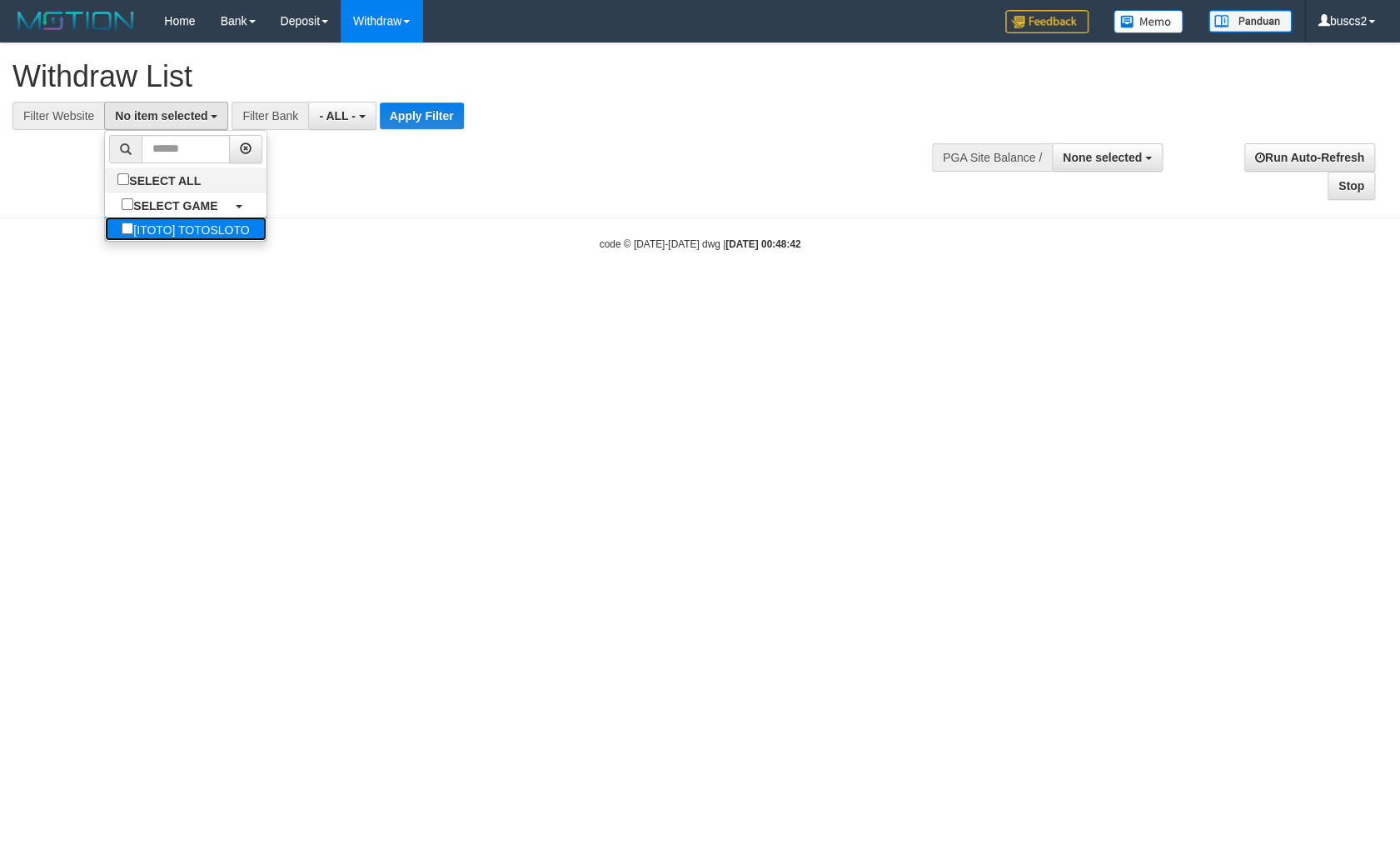
click at [159, 228] on label "[ITOTO] TOTOSLOTO" at bounding box center [185, 229] width 161 height 24
select select "****"
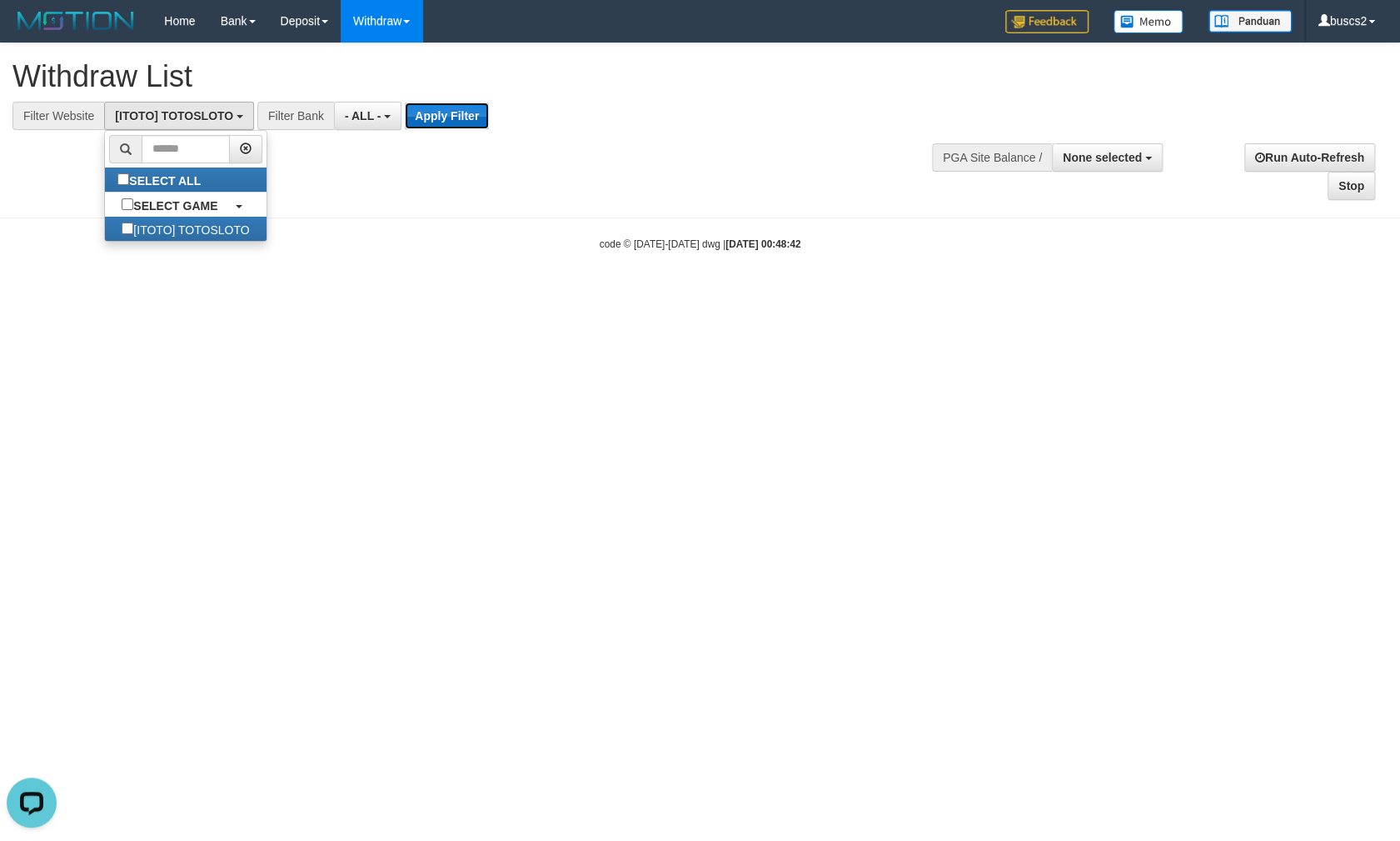
click at [452, 119] on button "Apply Filter" at bounding box center [447, 115] width 84 height 27
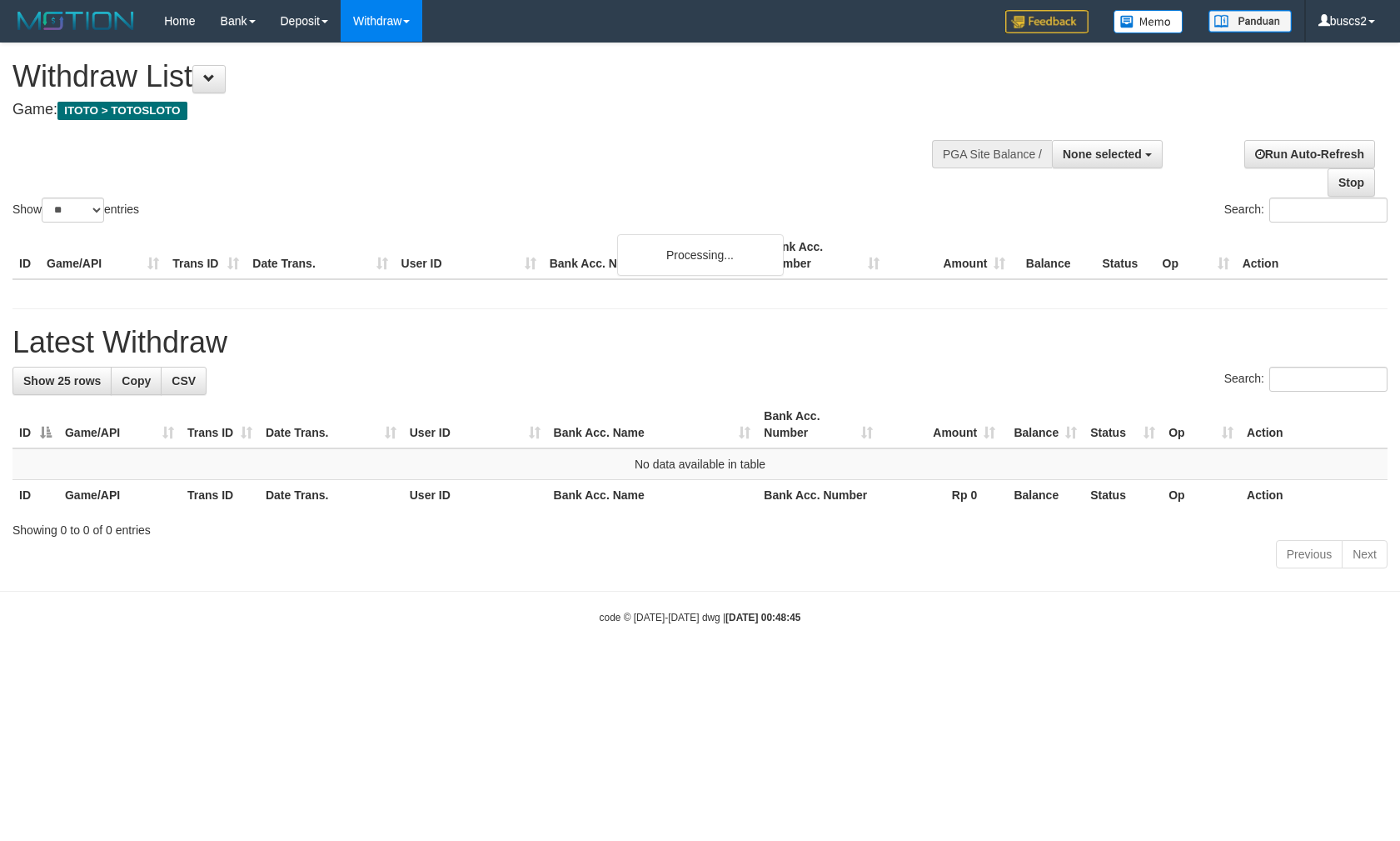
select select
select select "**"
